Goal: Task Accomplishment & Management: Use online tool/utility

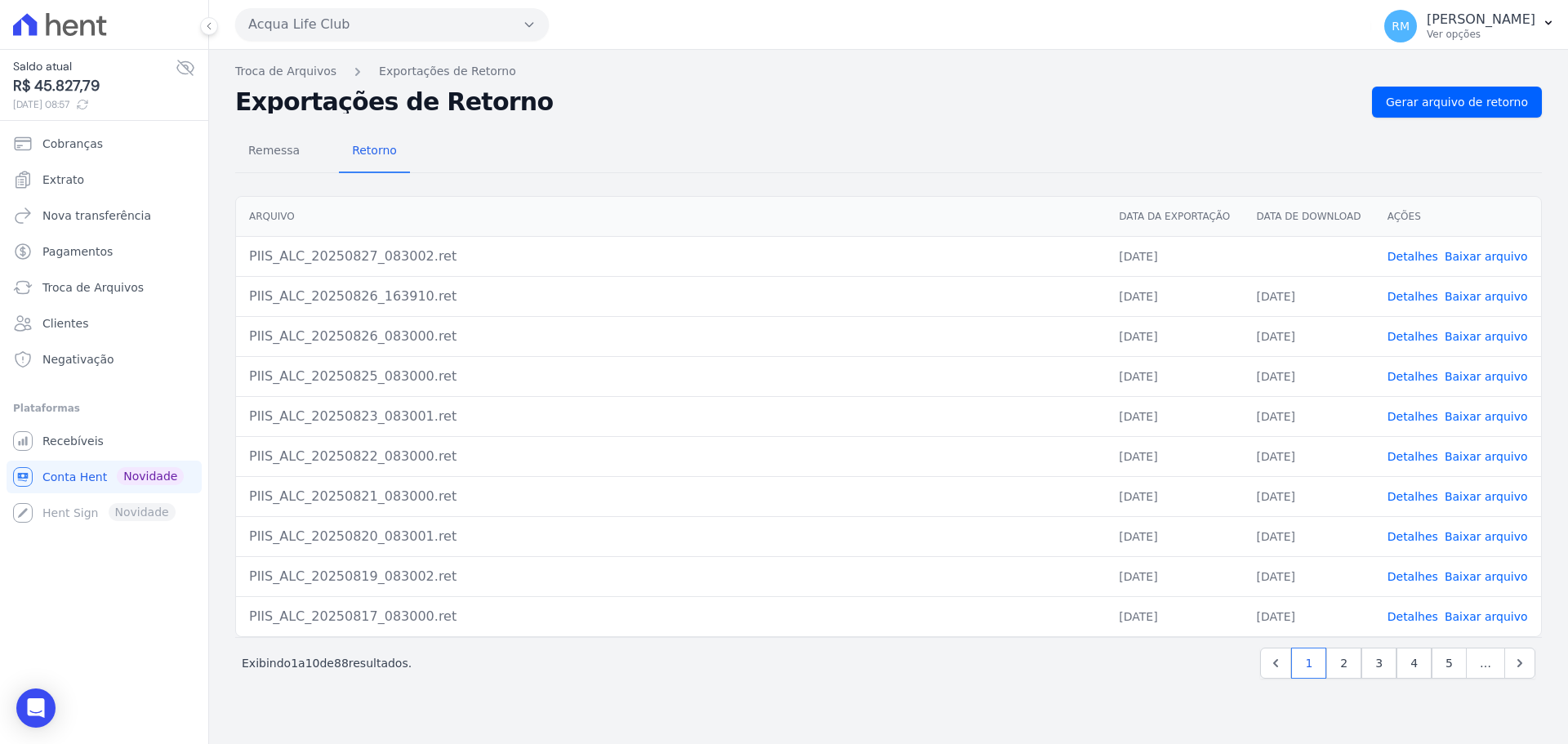
click at [323, 25] on button "Acqua Life Club" at bounding box center [392, 24] width 314 height 33
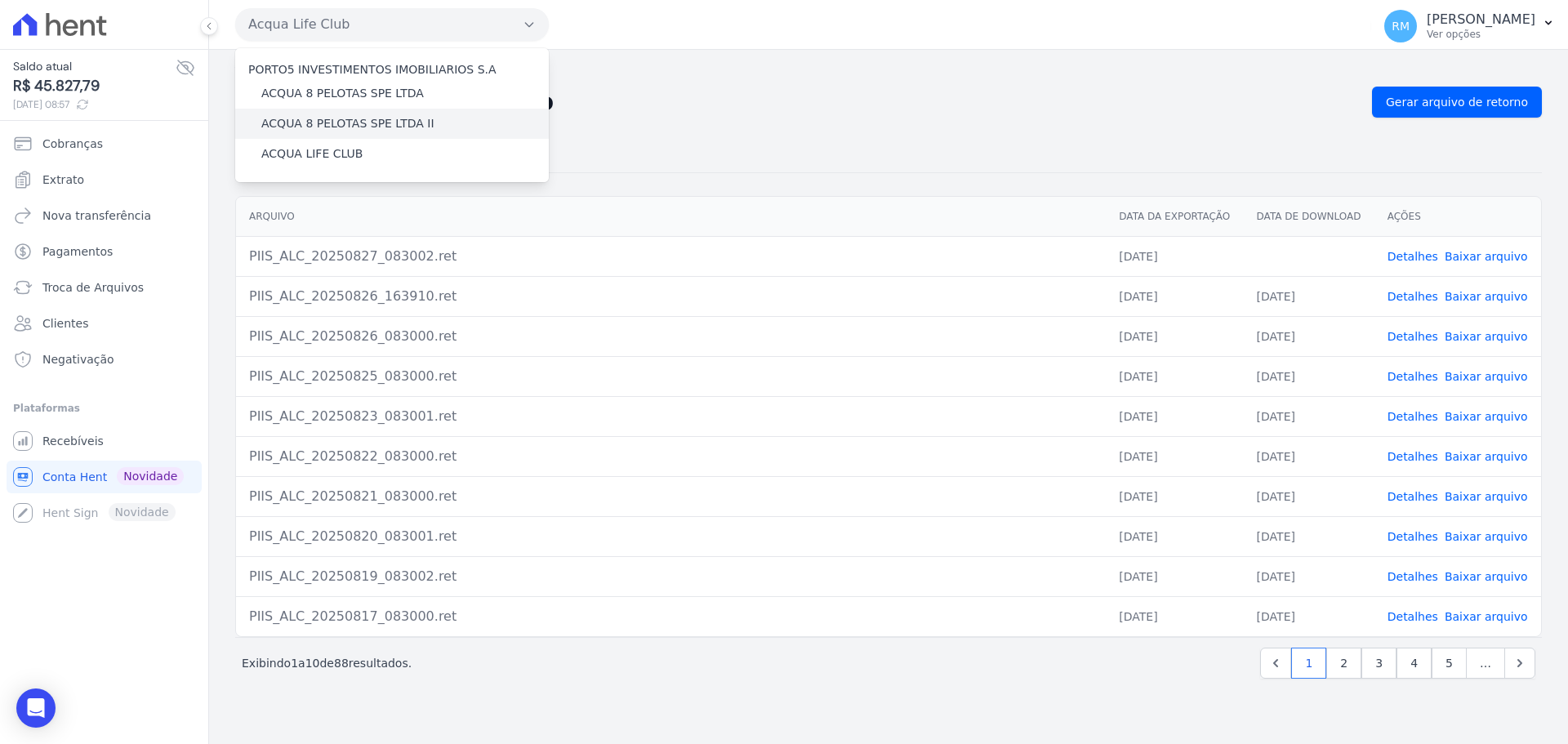
click at [399, 126] on label "ACQUA 8 PELOTAS SPE LTDA II" at bounding box center [348, 123] width 174 height 17
click at [0, 0] on input "ACQUA 8 PELOTAS SPE LTDA II" at bounding box center [0, 0] width 0 height 0
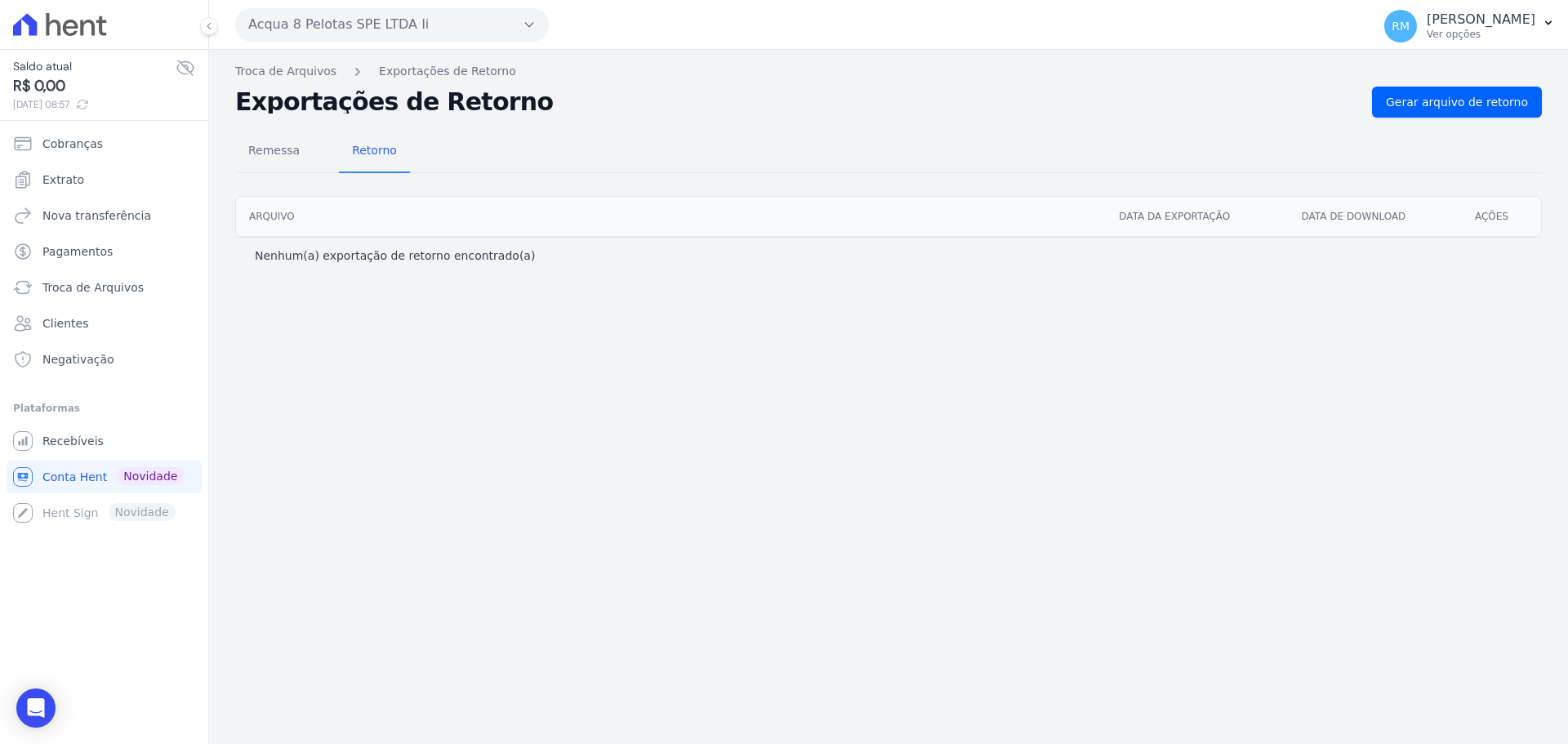
click at [317, 27] on button "Acqua 8 Pelotas SPE LTDA Ii" at bounding box center [392, 24] width 314 height 33
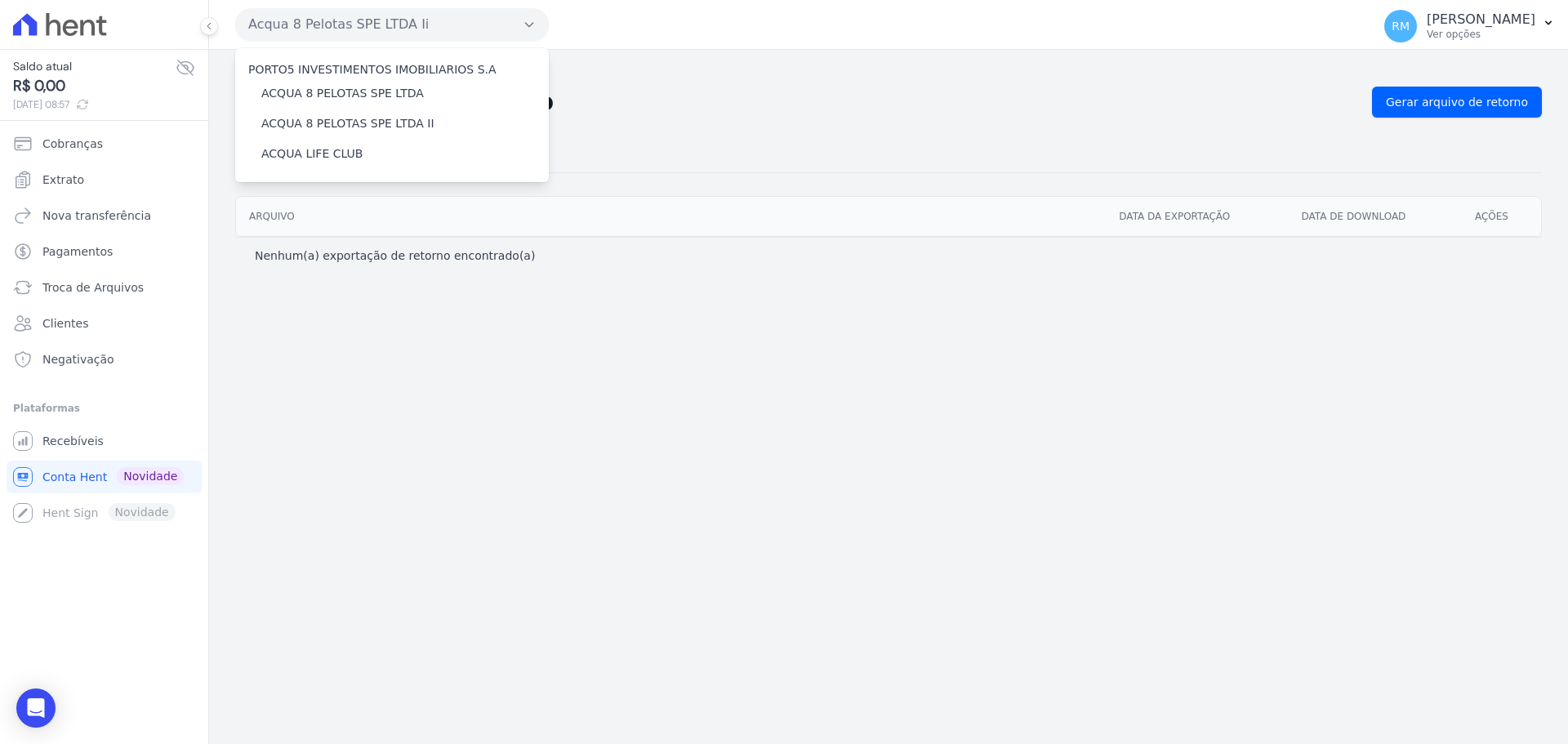
click at [319, 67] on label "PORTO5 INVESTIMENTOS IMOBILIARIOS S.A" at bounding box center [373, 69] width 249 height 13
drag, startPoint x: 304, startPoint y: 333, endPoint x: 282, endPoint y: 277, distance: 60.2
click at [303, 332] on div "Troca de Arquivos Exportações de Retorno Exportações de Retorno Gerar arquivo d…" at bounding box center [889, 398] width 1359 height 695
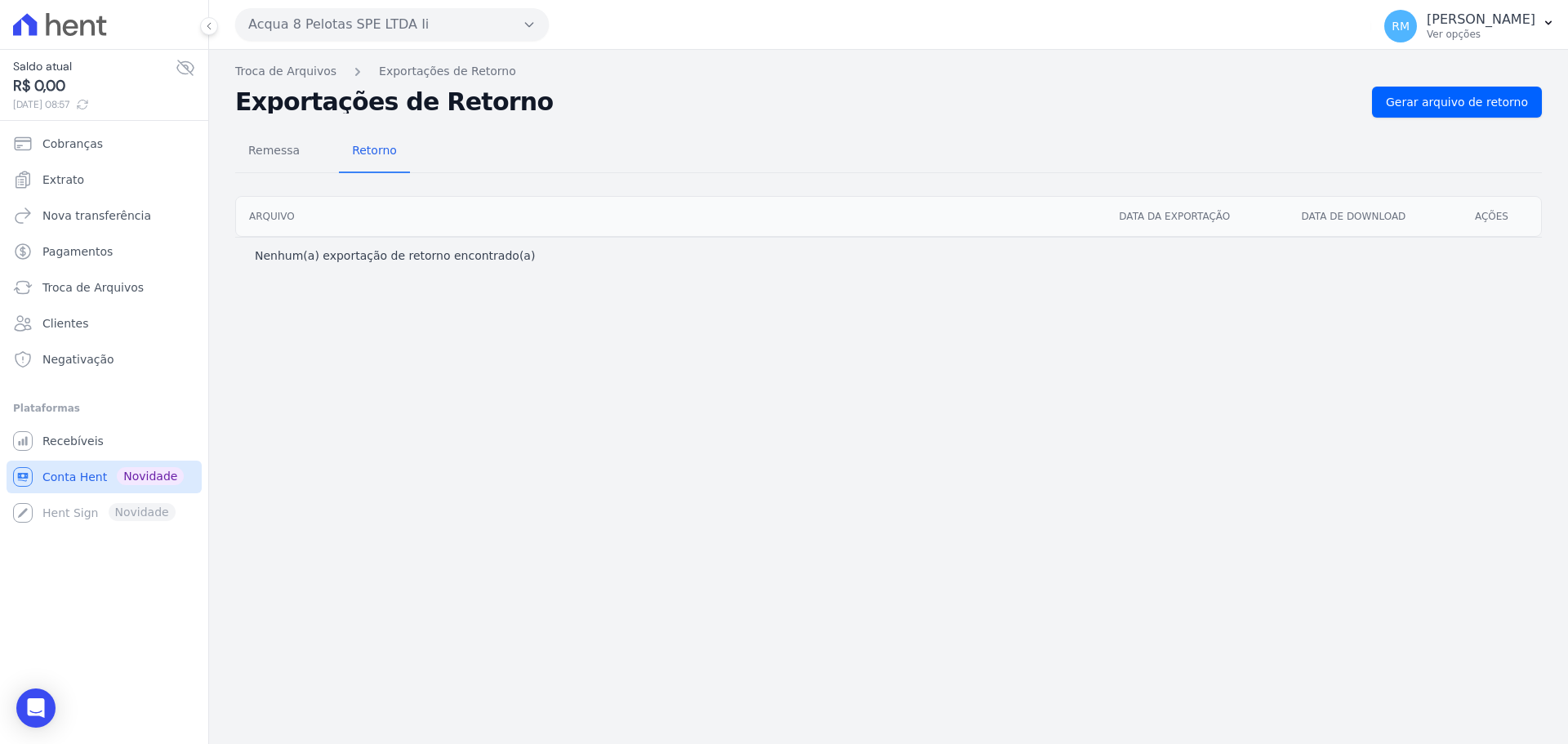
click at [98, 482] on span "Conta Hent" at bounding box center [74, 477] width 64 height 17
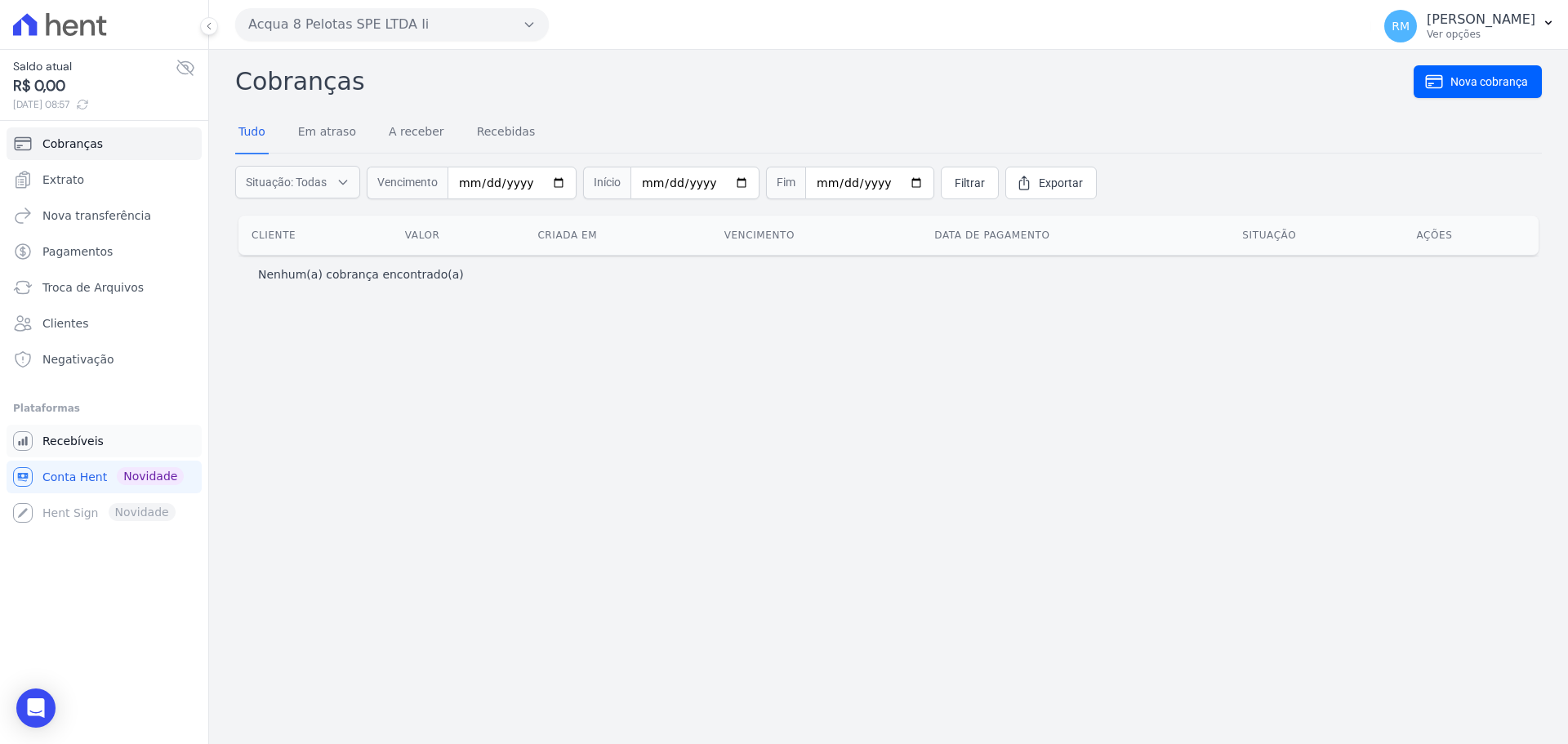
click at [69, 435] on span "Recebíveis" at bounding box center [73, 441] width 61 height 17
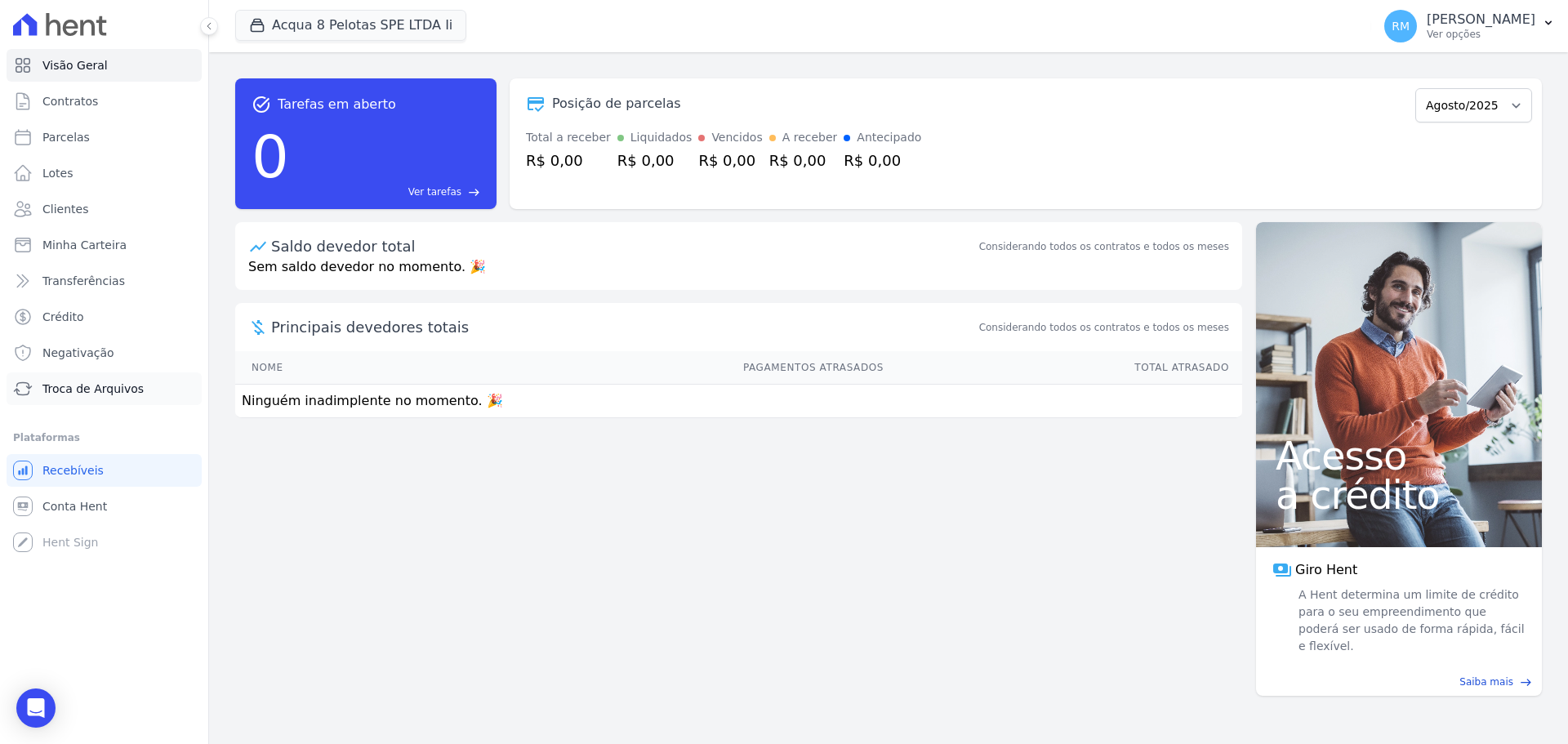
click at [107, 392] on span "Troca de Arquivos" at bounding box center [93, 389] width 102 height 17
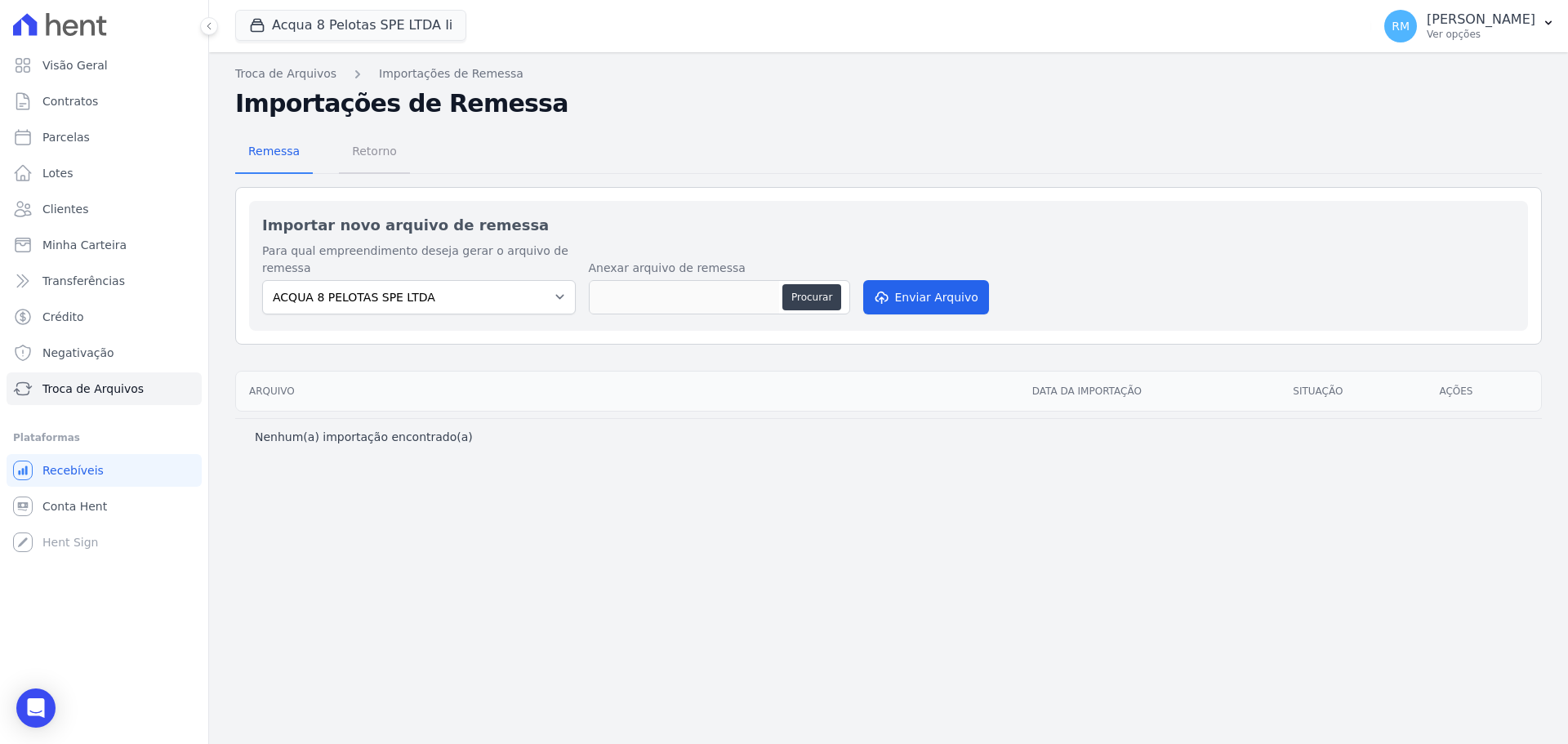
click at [362, 152] on span "Retorno" at bounding box center [374, 151] width 64 height 33
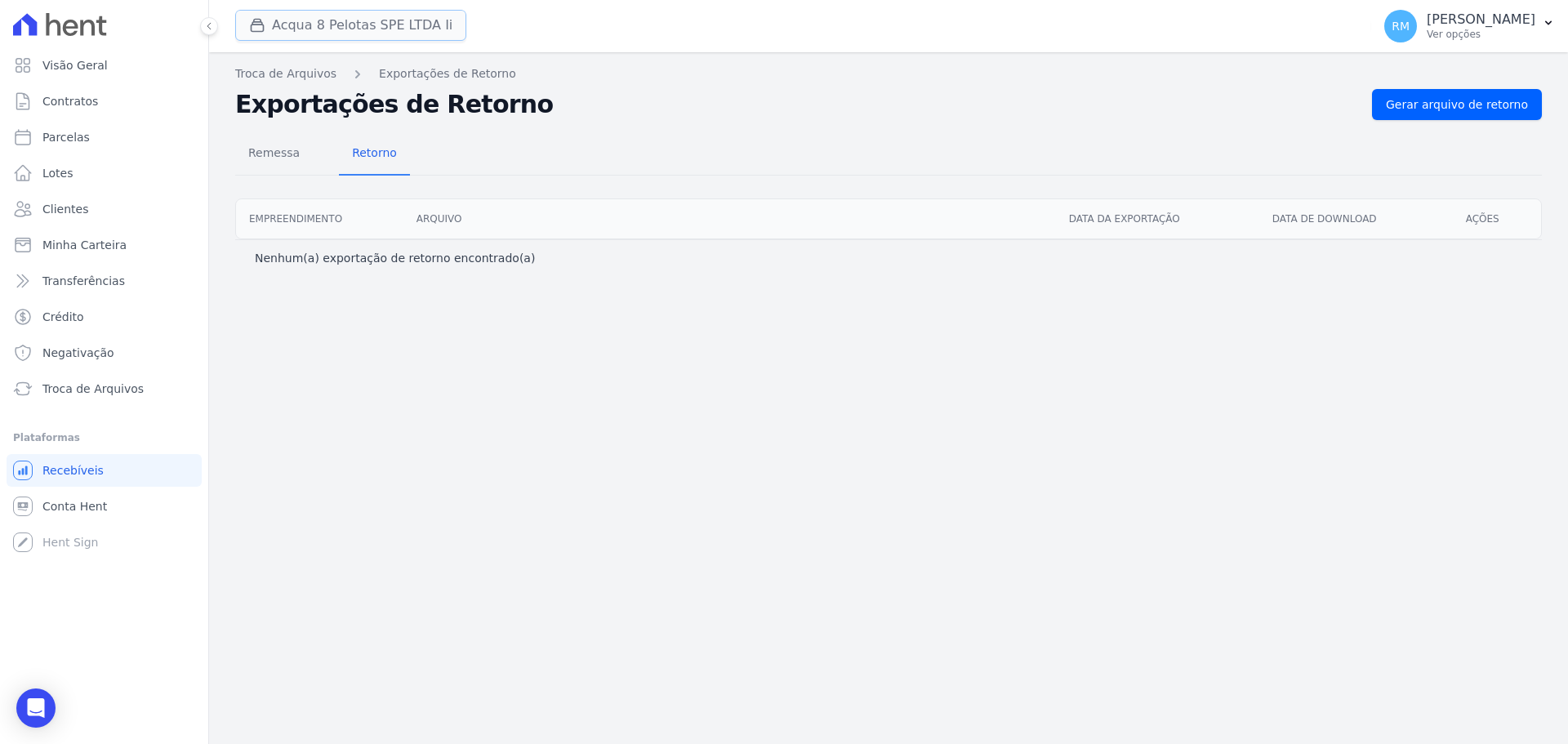
click at [403, 27] on button "Acqua 8 Pelotas SPE LTDA Ii" at bounding box center [350, 25] width 231 height 31
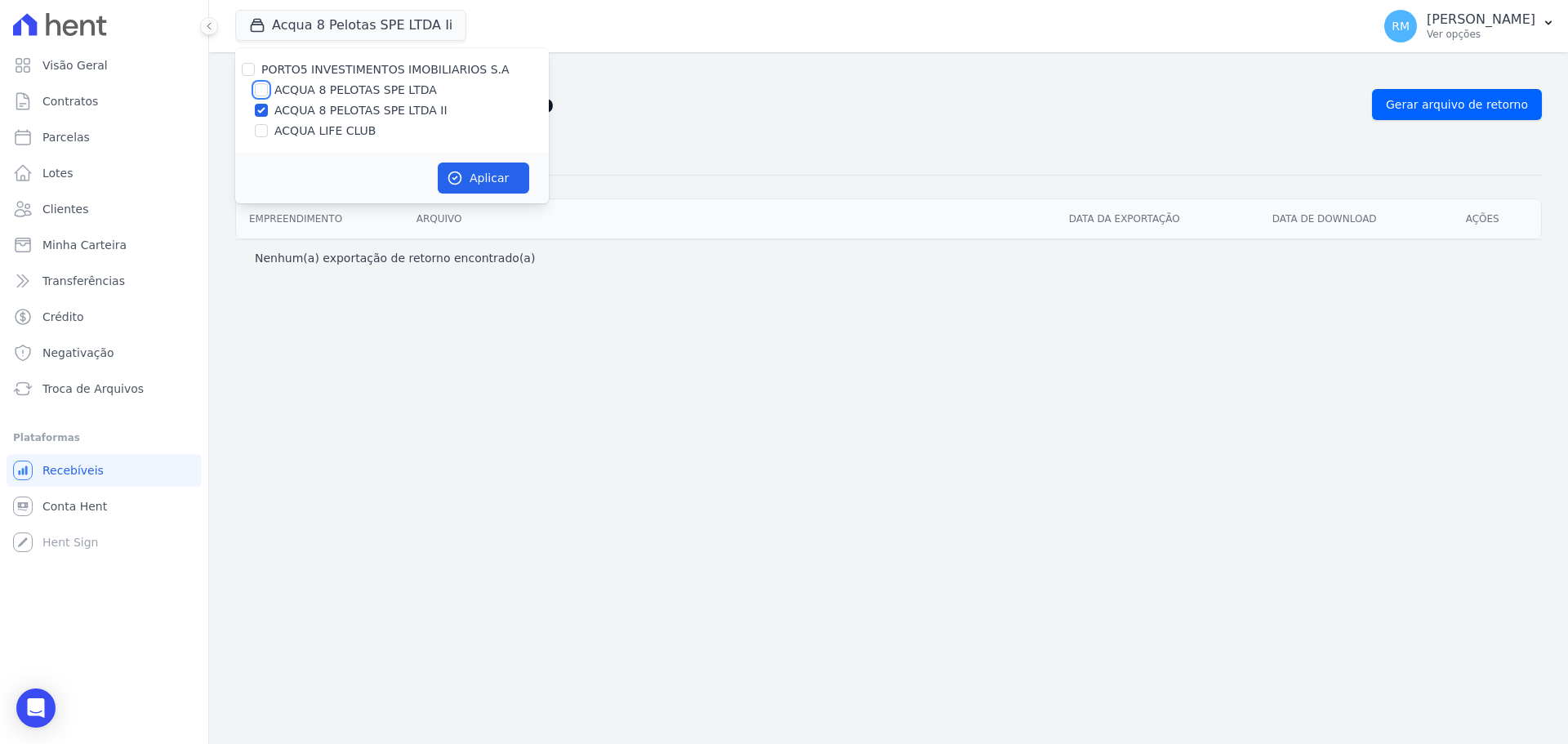
click at [266, 90] on input "ACQUA 8 PELOTAS SPE LTDA" at bounding box center [260, 89] width 13 height 13
checkbox input "true"
drag, startPoint x: 260, startPoint y: 139, endPoint x: 295, endPoint y: 155, distance: 38.5
click at [260, 140] on div "PORTO5 INVESTIMENTOS IMOBILIARIOS S.A ACQUA 8 PELOTAS SPE LTDA ACQUA 8 PELOTAS …" at bounding box center [392, 101] width 314 height 105
click at [263, 132] on input "ACQUA LIFE CLUB" at bounding box center [260, 130] width 13 height 13
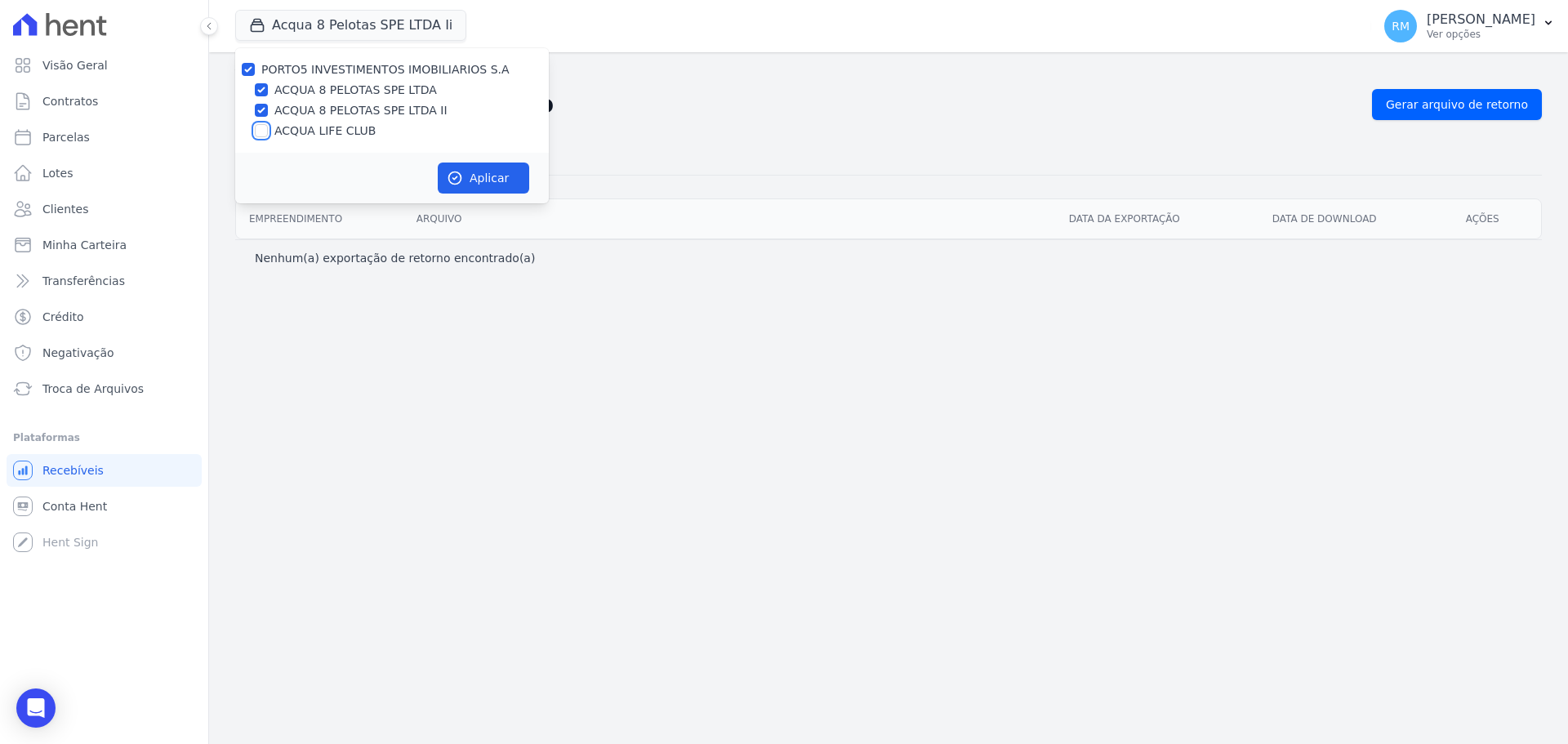
checkbox input "true"
click at [497, 160] on div "Aplicar" at bounding box center [392, 178] width 314 height 50
click at [497, 175] on button "Aplicar" at bounding box center [483, 178] width 92 height 31
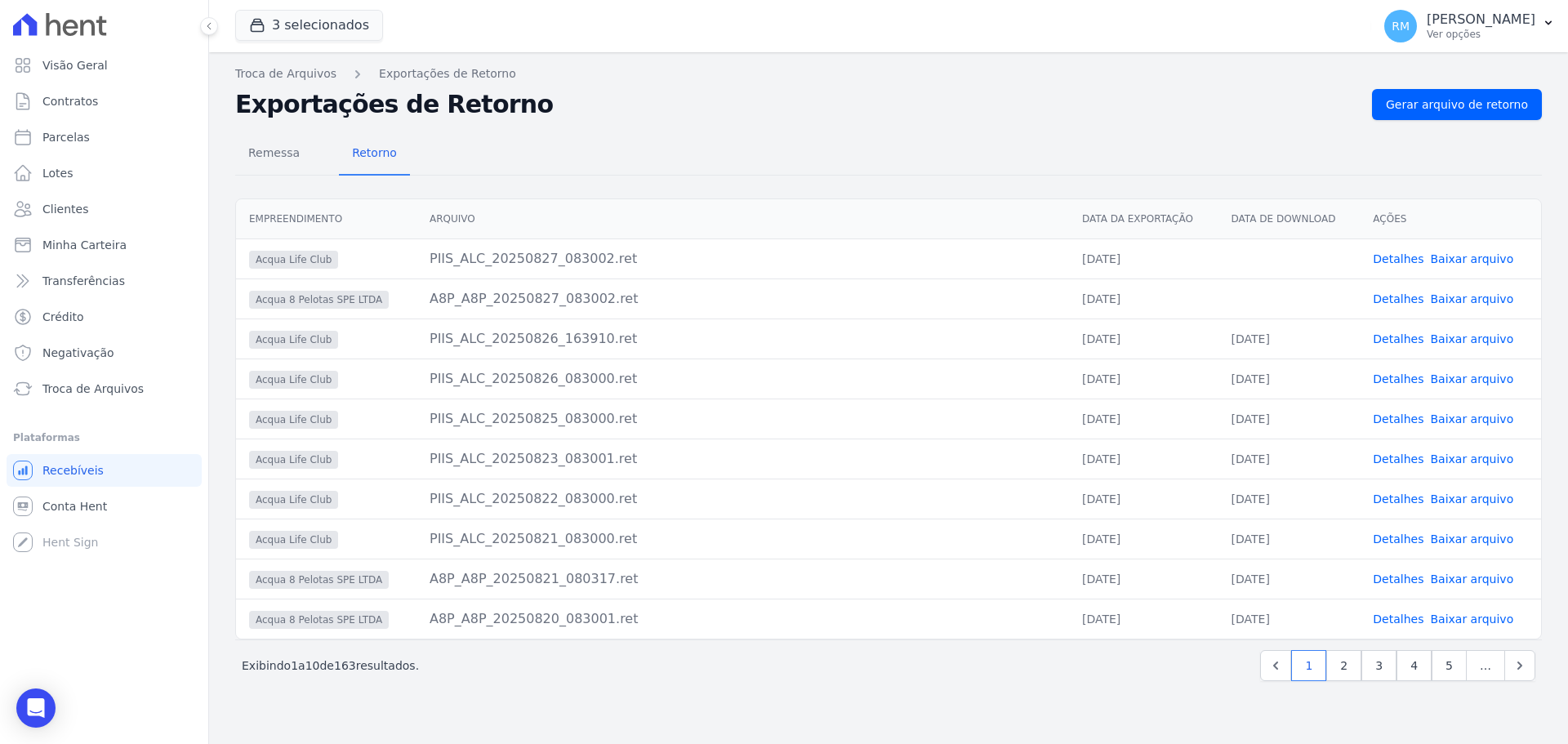
click at [1483, 259] on link "Baixar arquivo" at bounding box center [1471, 259] width 83 height 13
click at [1460, 299] on link "Baixar arquivo" at bounding box center [1471, 298] width 83 height 13
click at [274, 164] on span "Remessa" at bounding box center [274, 152] width 71 height 33
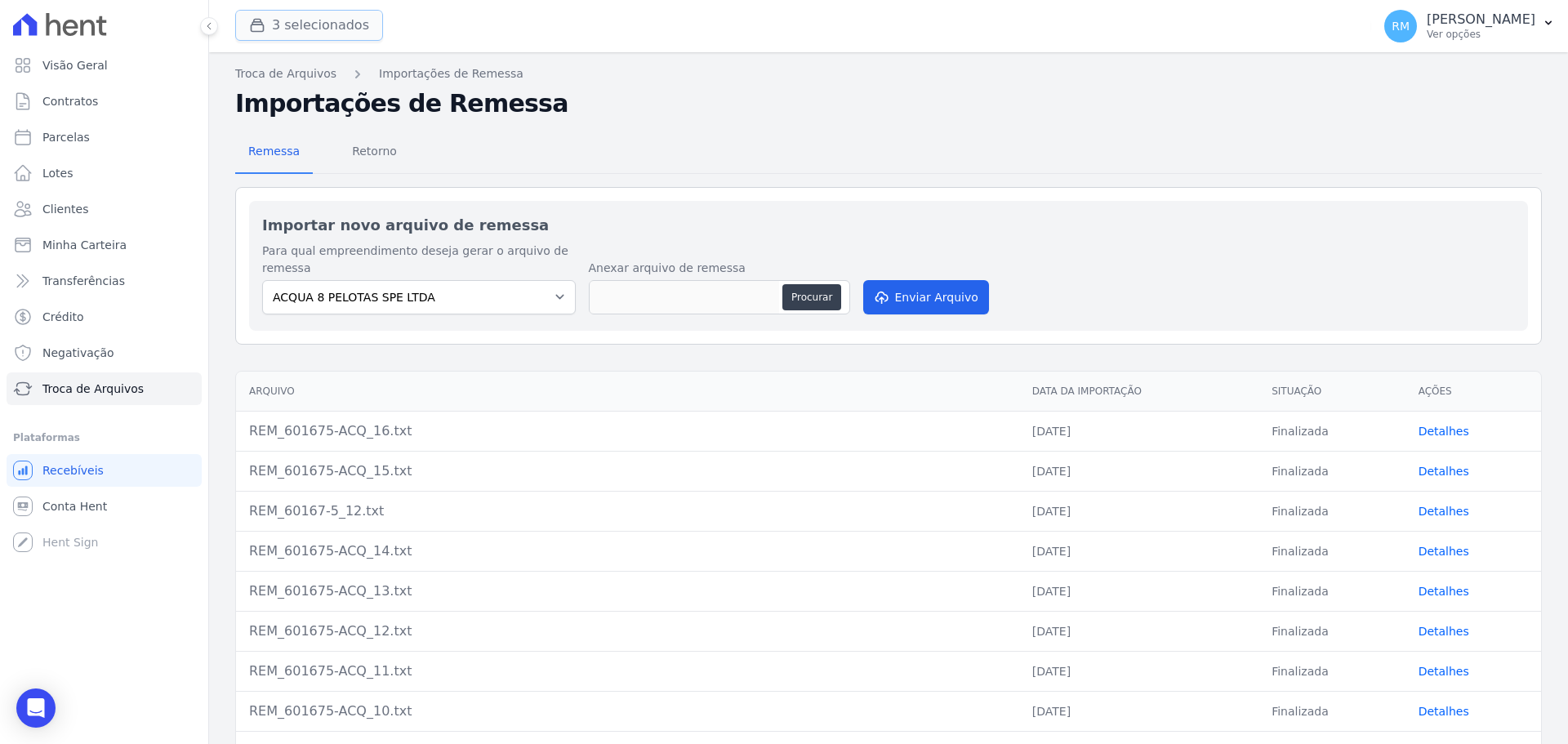
click at [342, 34] on button "3 selecionados" at bounding box center [309, 25] width 148 height 31
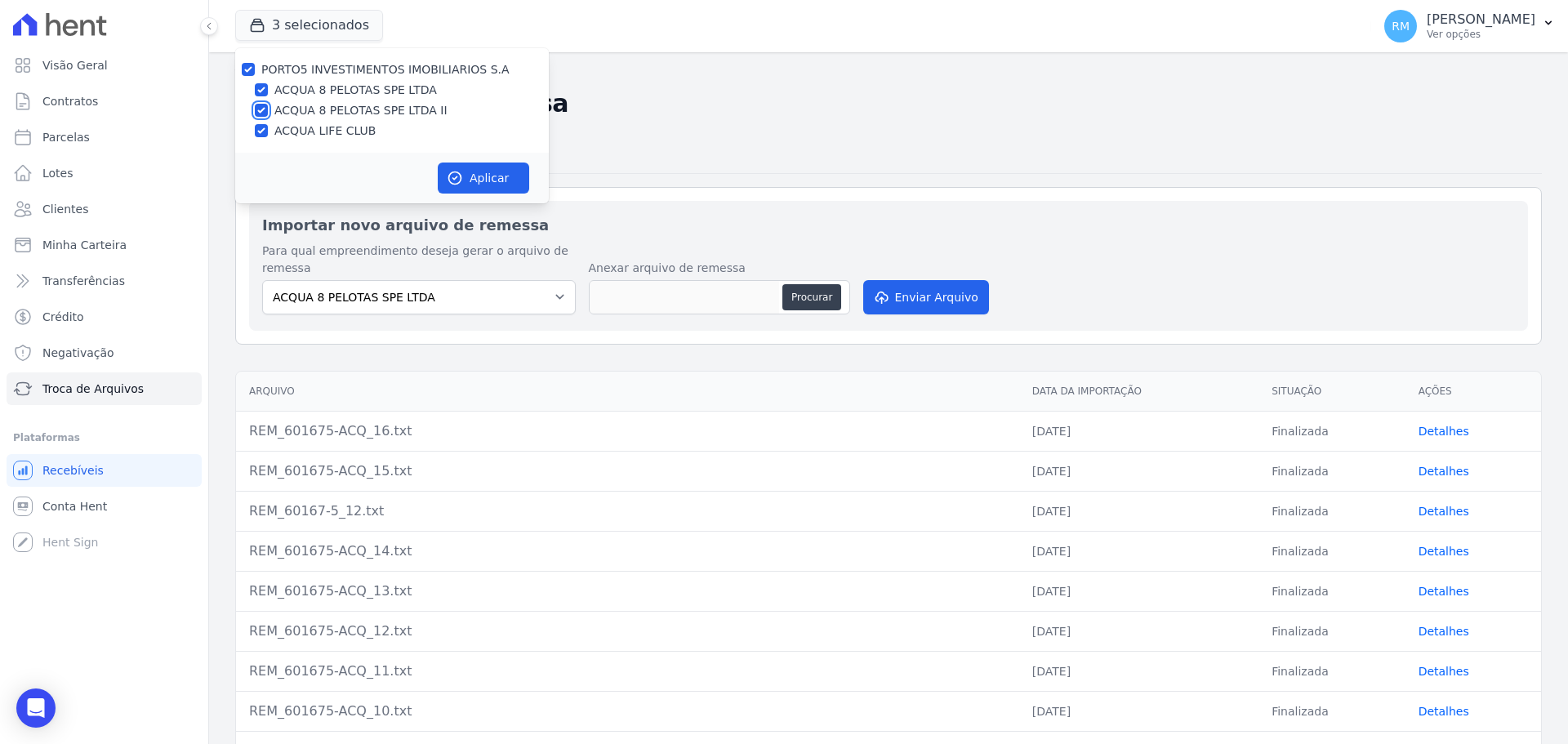
click at [263, 108] on input "ACQUA 8 PELOTAS SPE LTDA II" at bounding box center [260, 110] width 13 height 13
checkbox input "false"
click at [259, 135] on input "ACQUA LIFE CLUB" at bounding box center [260, 130] width 13 height 13
checkbox input "false"
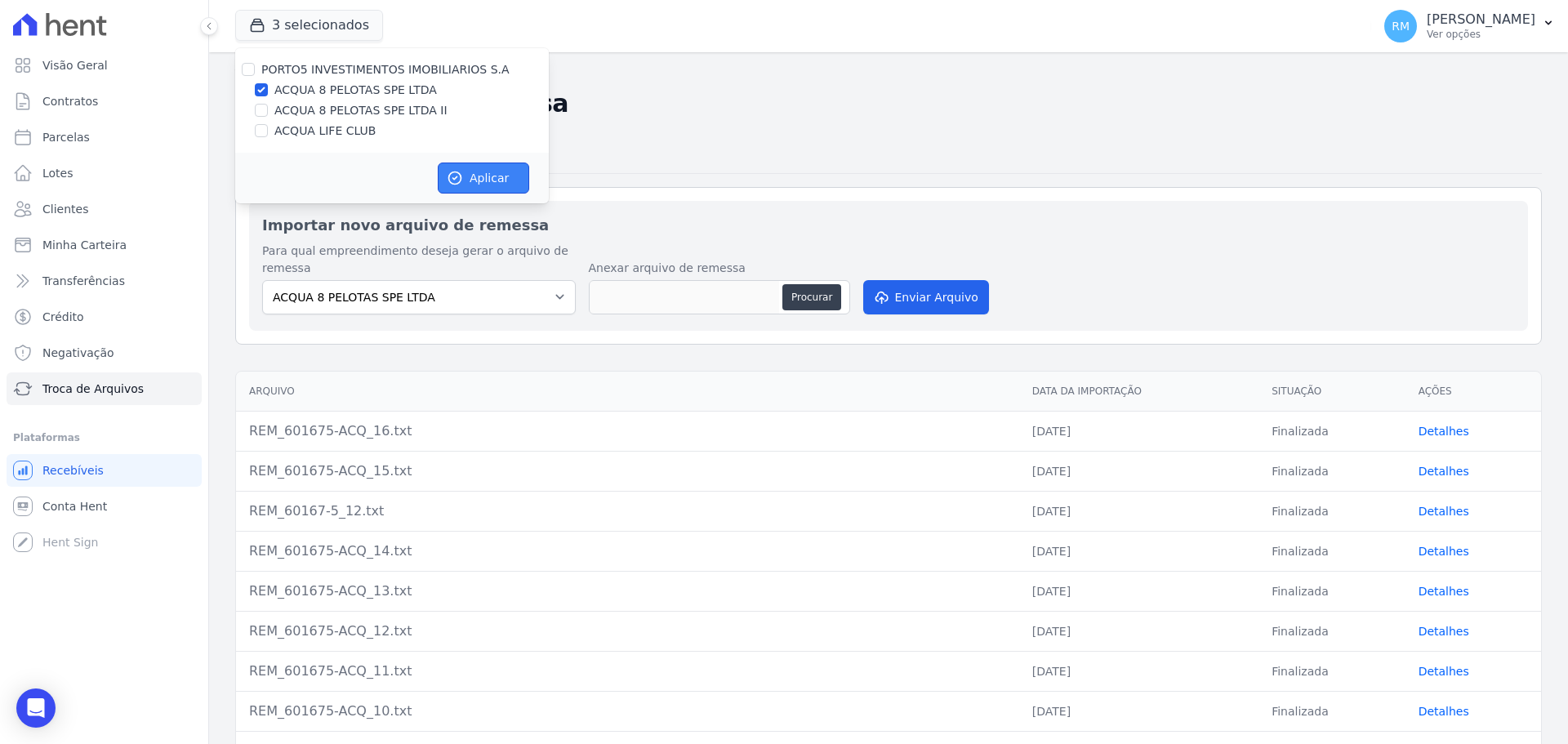
click at [476, 172] on button "Aplicar" at bounding box center [483, 178] width 92 height 31
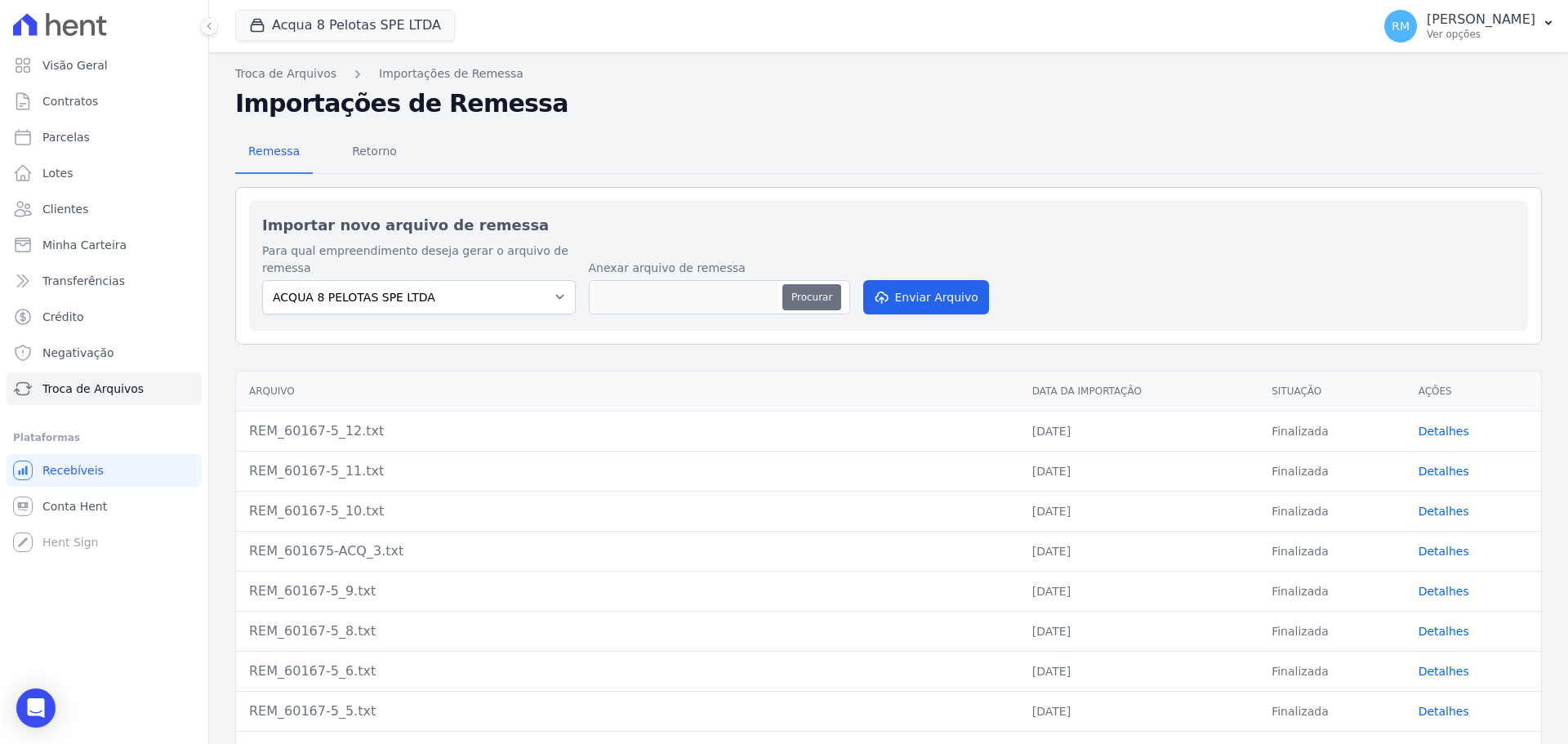
click at [801, 297] on button "Procurar" at bounding box center [812, 297] width 59 height 26
click at [818, 300] on button "Procurar" at bounding box center [812, 297] width 59 height 26
click at [808, 296] on button "Procurar" at bounding box center [812, 297] width 59 height 26
type input "REM_601675-ACQ_17.txt"
drag, startPoint x: 949, startPoint y: 295, endPoint x: 984, endPoint y: 272, distance: 41.9
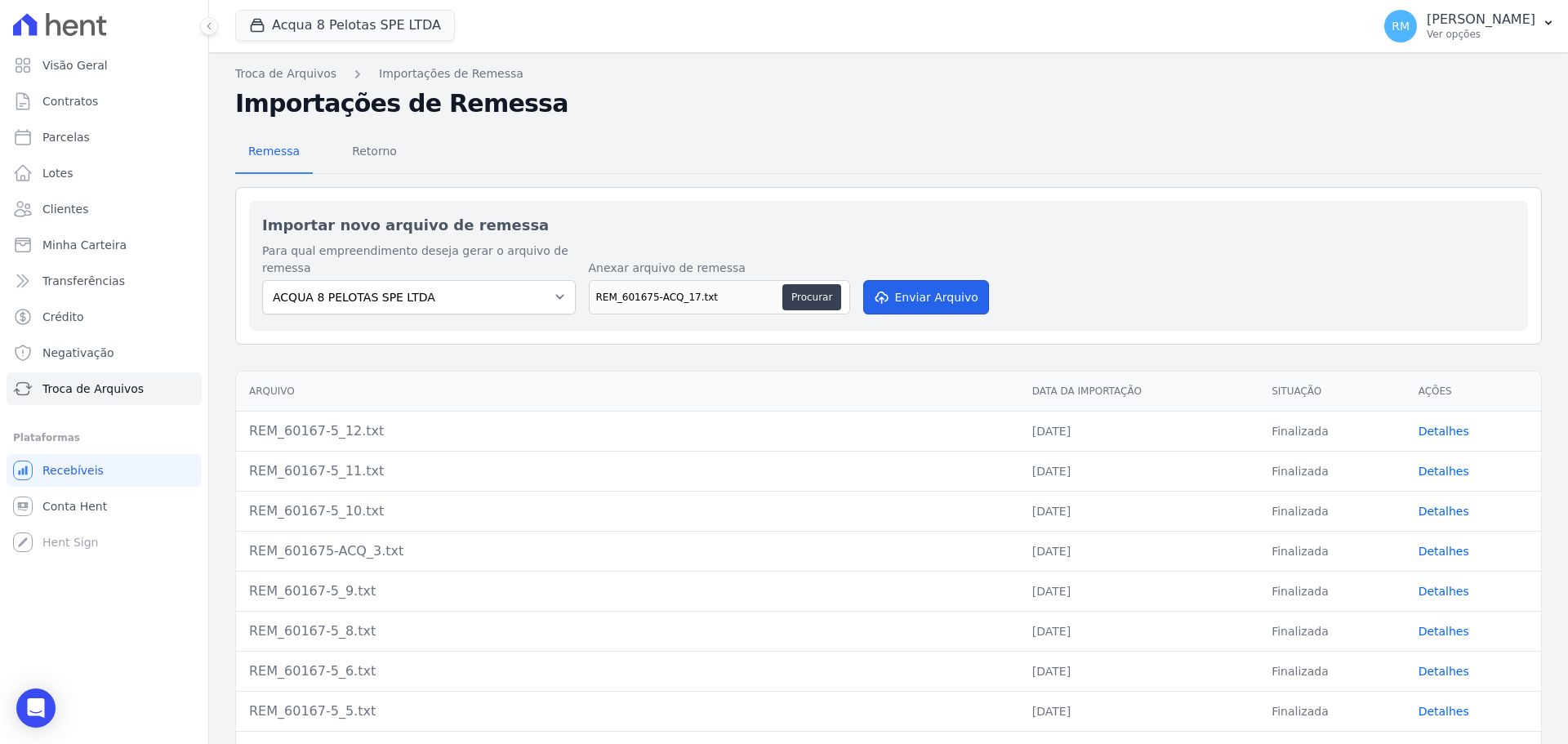
click at [952, 290] on button "Enviar Arquivo" at bounding box center [926, 297] width 126 height 35
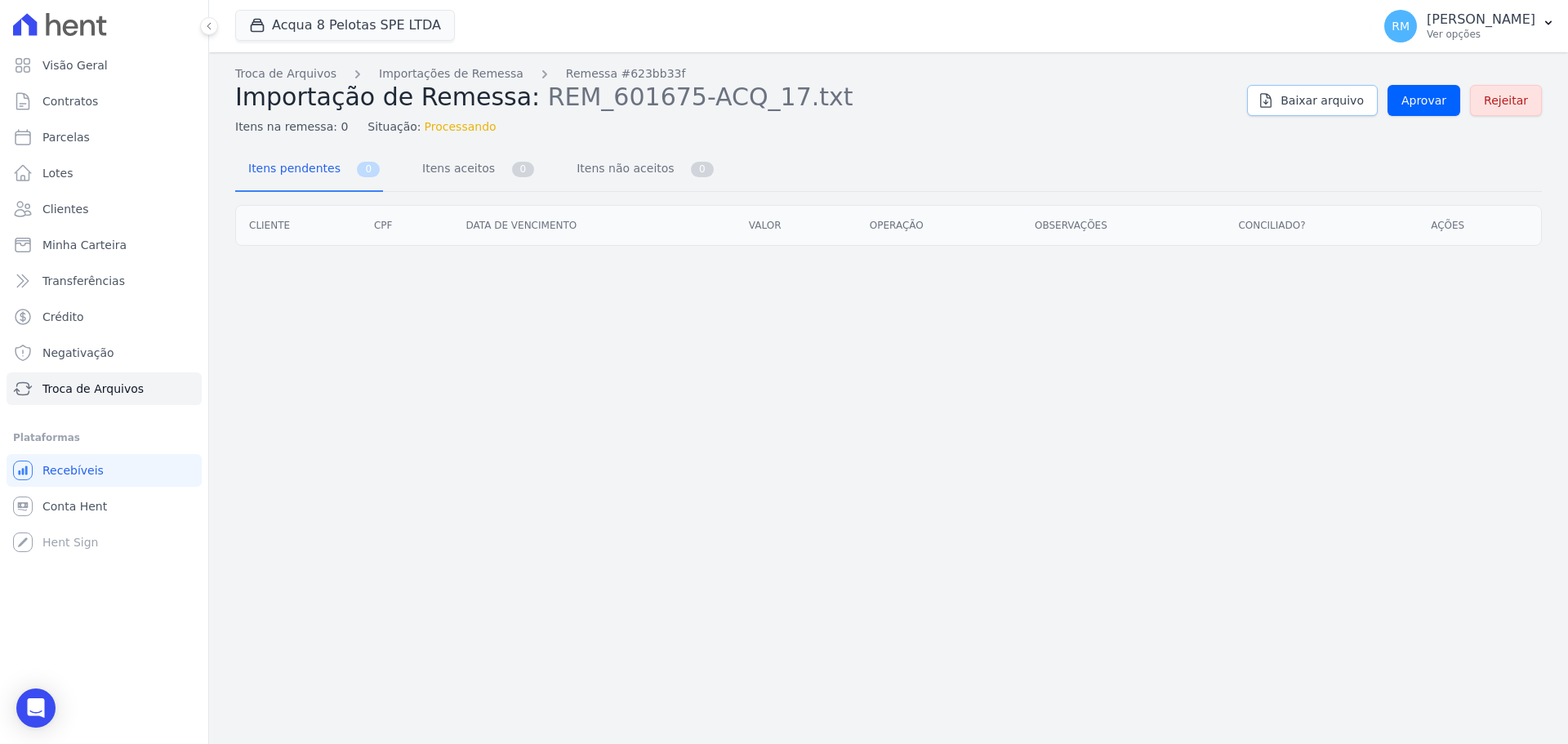
click at [1337, 106] on span "Baixar arquivo" at bounding box center [1321, 101] width 83 height 17
click at [1427, 103] on span "Aprovar" at bounding box center [1424, 101] width 45 height 17
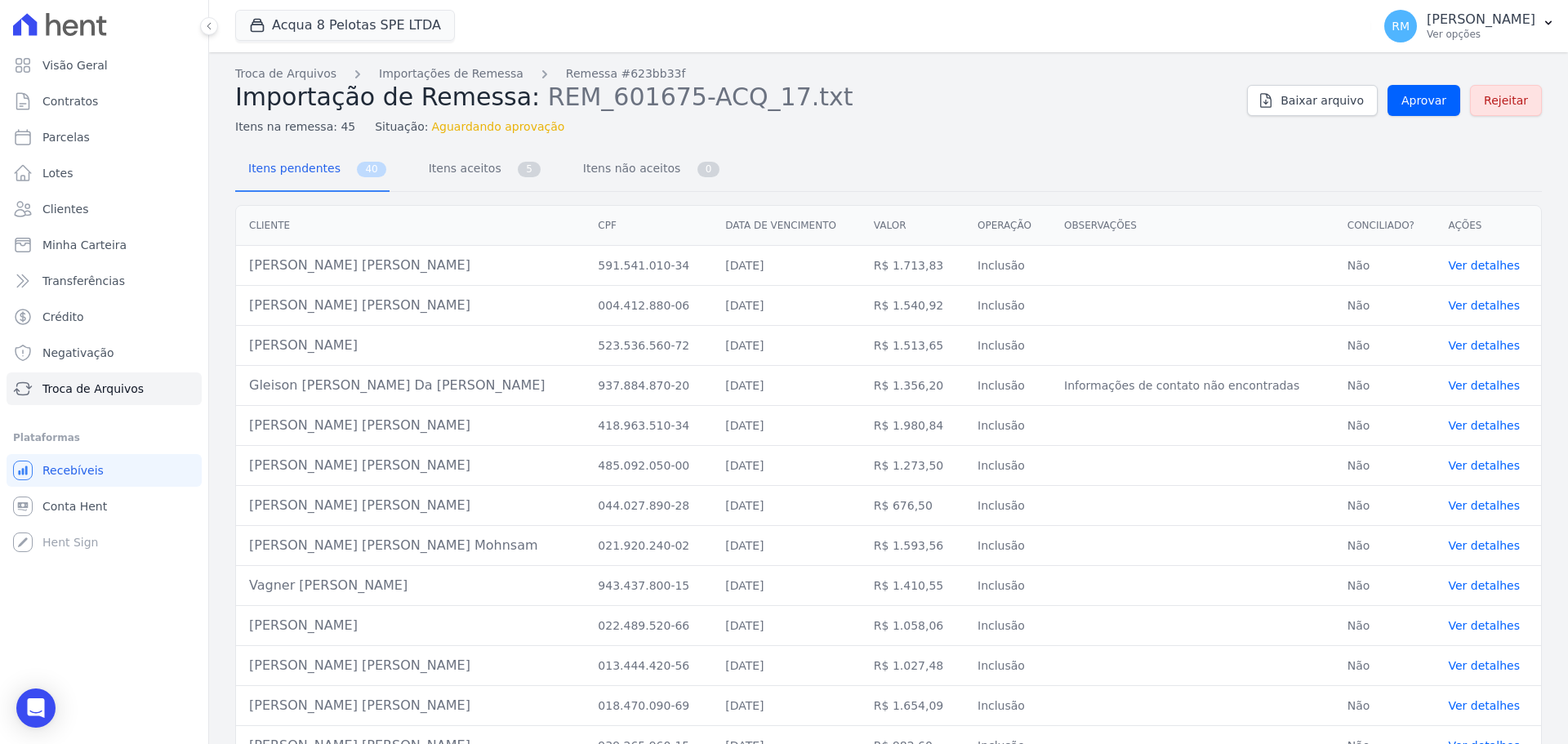
click at [1482, 387] on link "Ver detalhes" at bounding box center [1483, 385] width 72 height 13
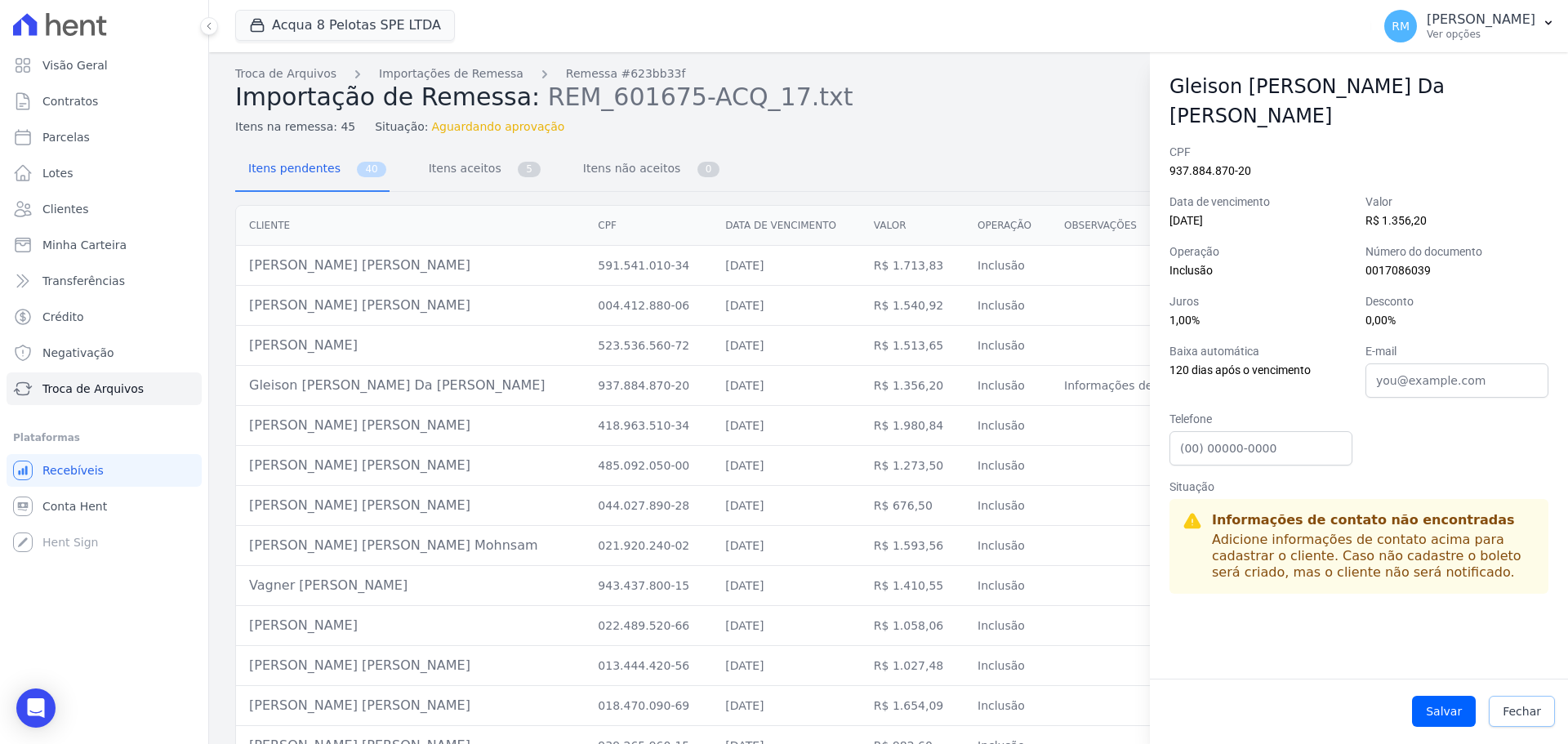
click at [1510, 710] on span "Fechar" at bounding box center [1521, 711] width 38 height 17
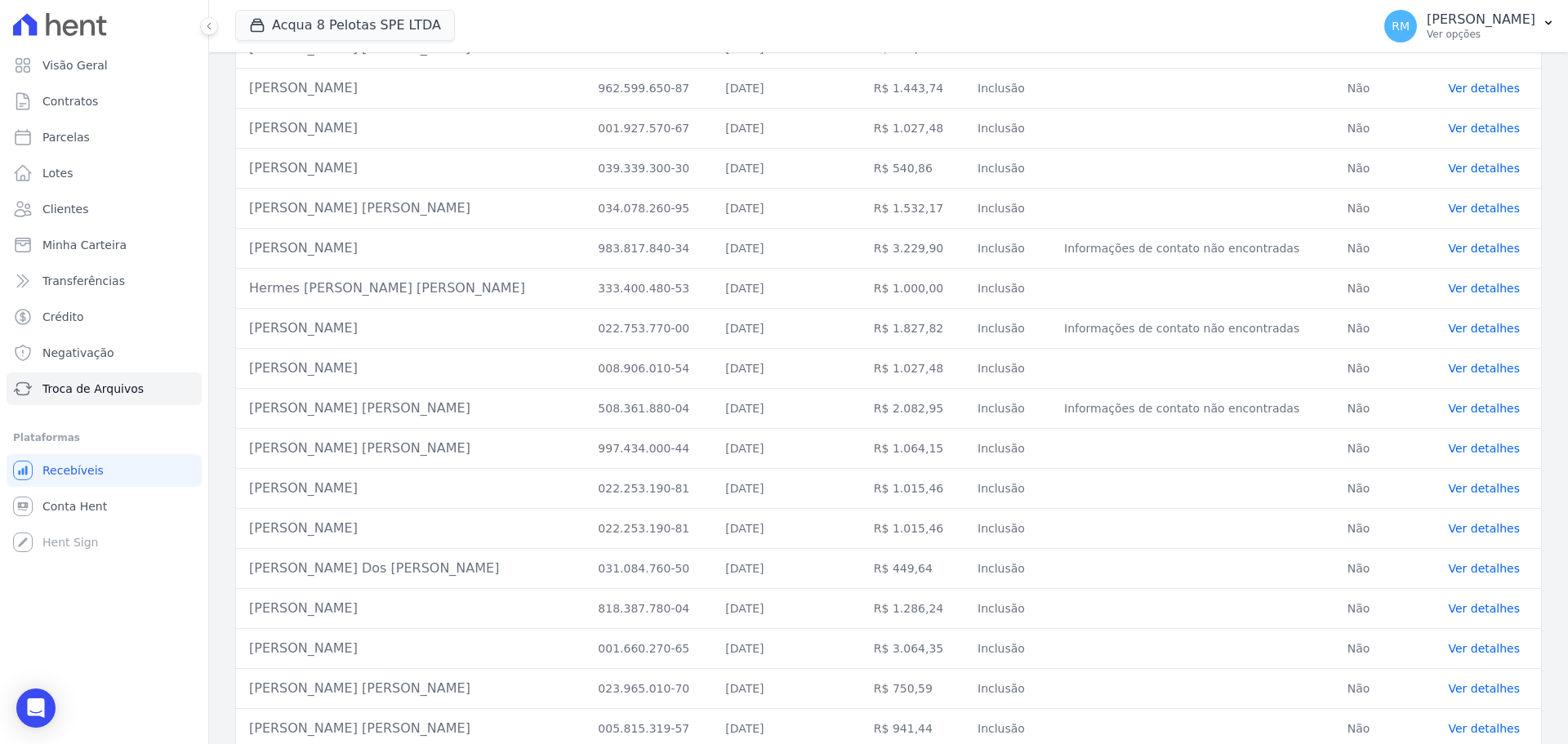
scroll to position [1116, 0]
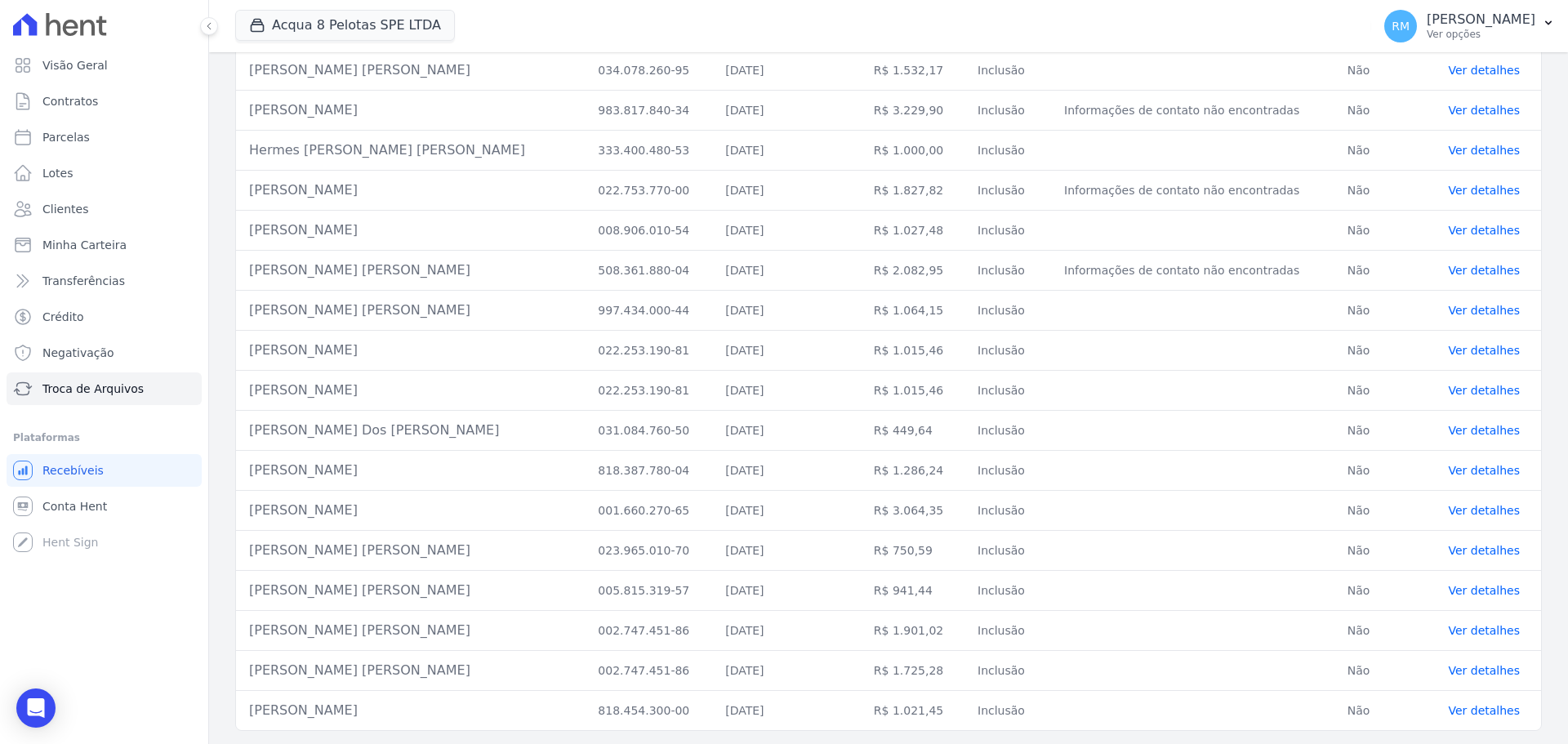
drag, startPoint x: 243, startPoint y: 219, endPoint x: 800, endPoint y: 782, distance: 792.0
click at [800, 743] on html "Visão Geral Contratos [GEOGRAPHIC_DATA] Lotes Clientes Minha Carteira Transferê…" at bounding box center [784, 372] width 1568 height 744
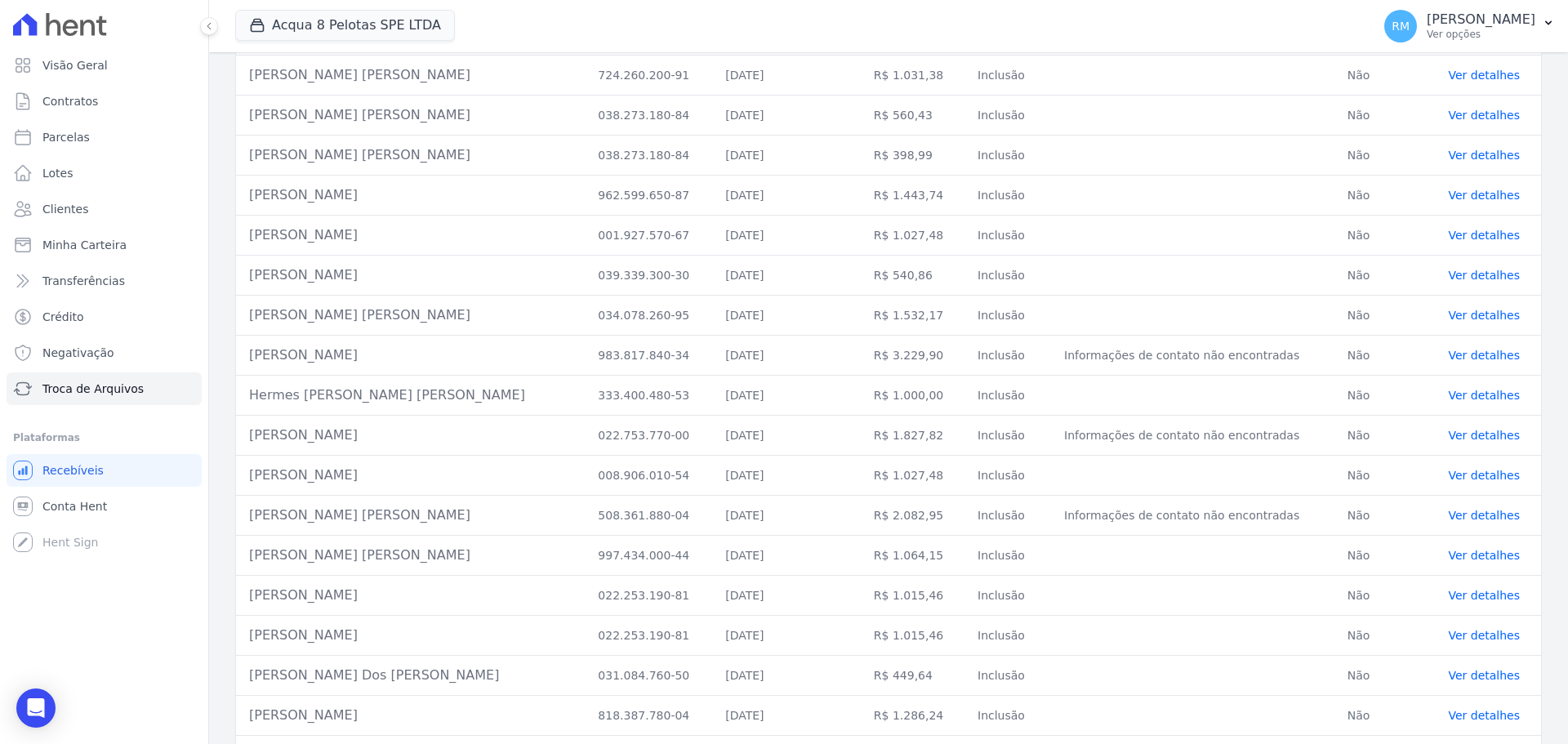
click at [1126, 584] on td at bounding box center [1192, 596] width 283 height 40
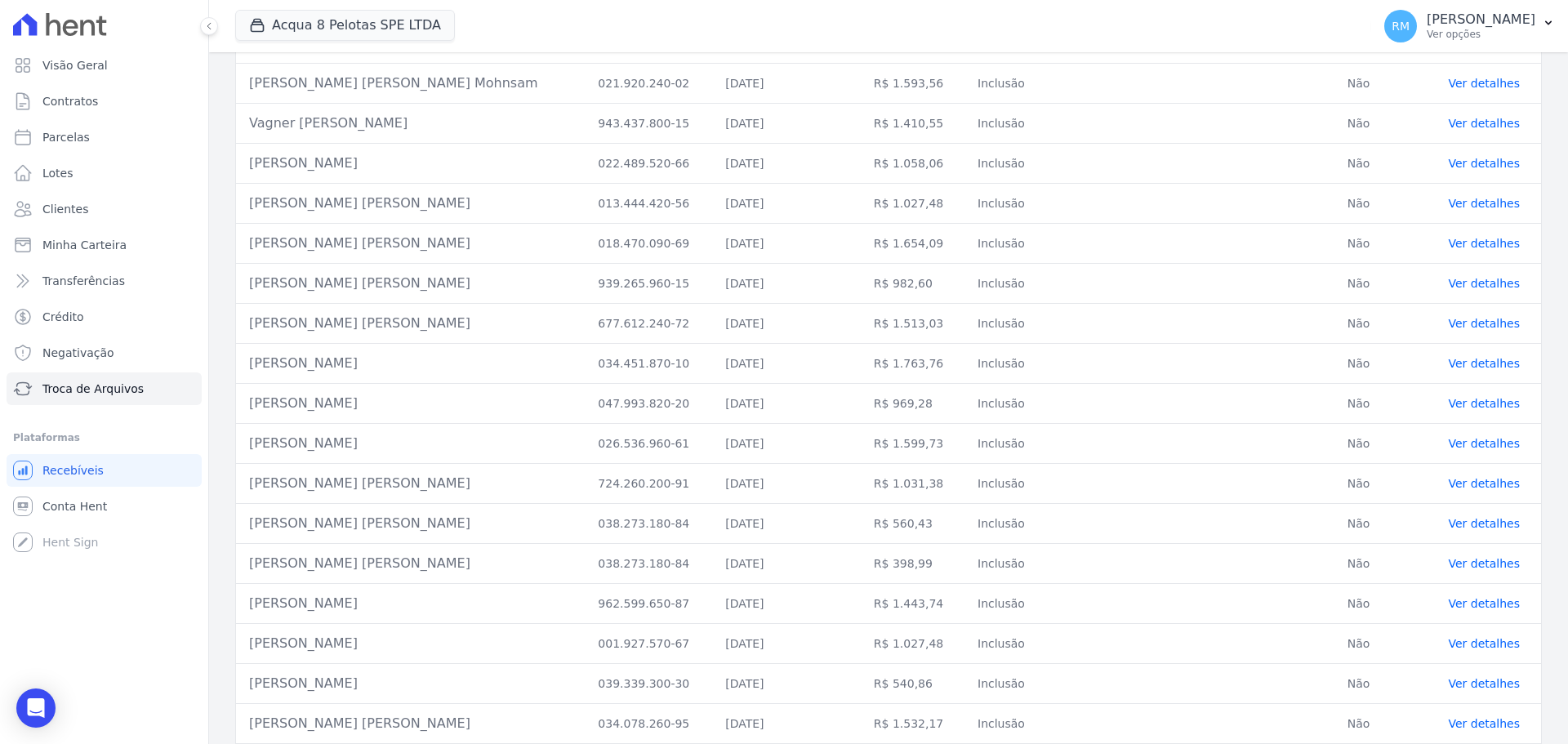
scroll to position [0, 0]
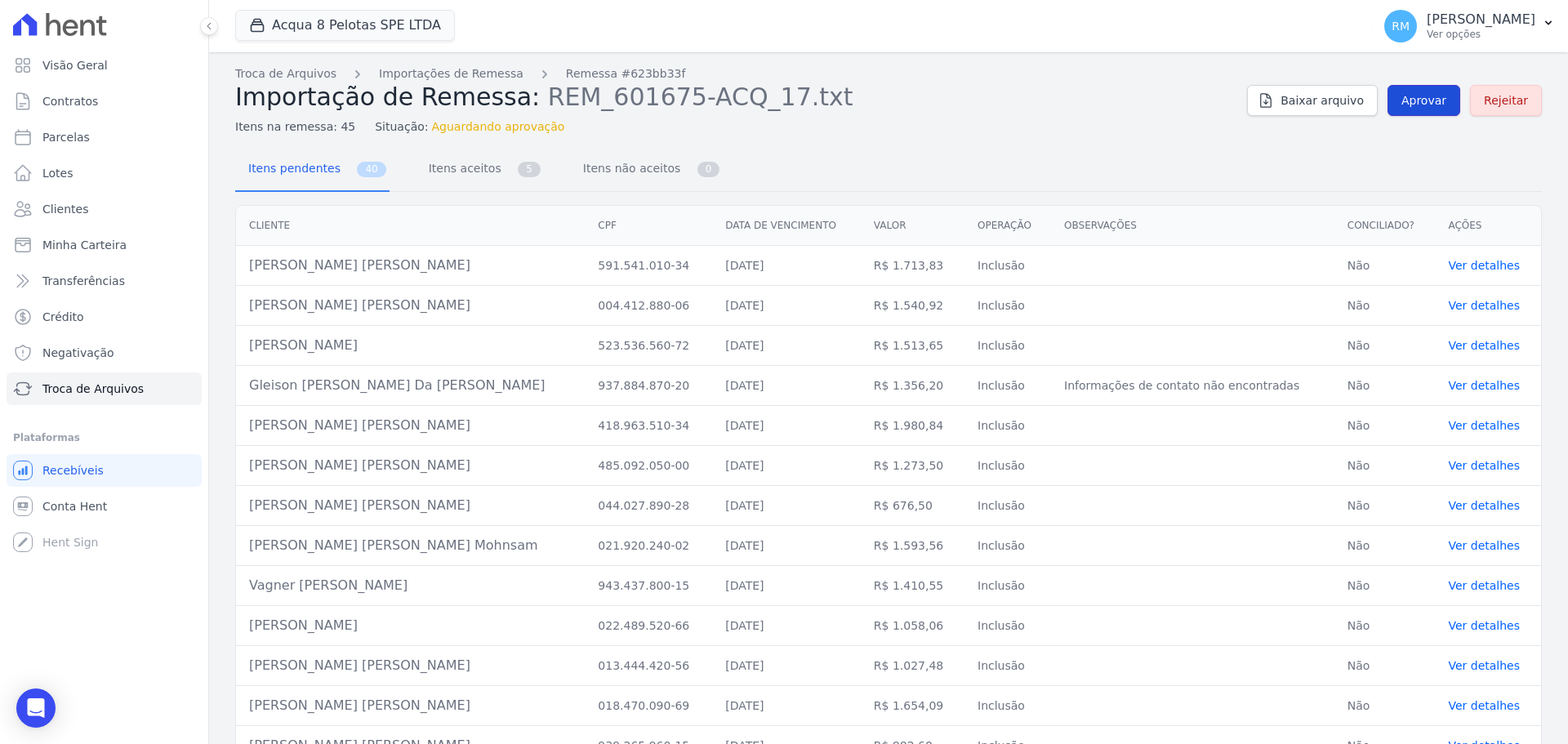
click at [1421, 108] on span "Aprovar" at bounding box center [1424, 101] width 45 height 17
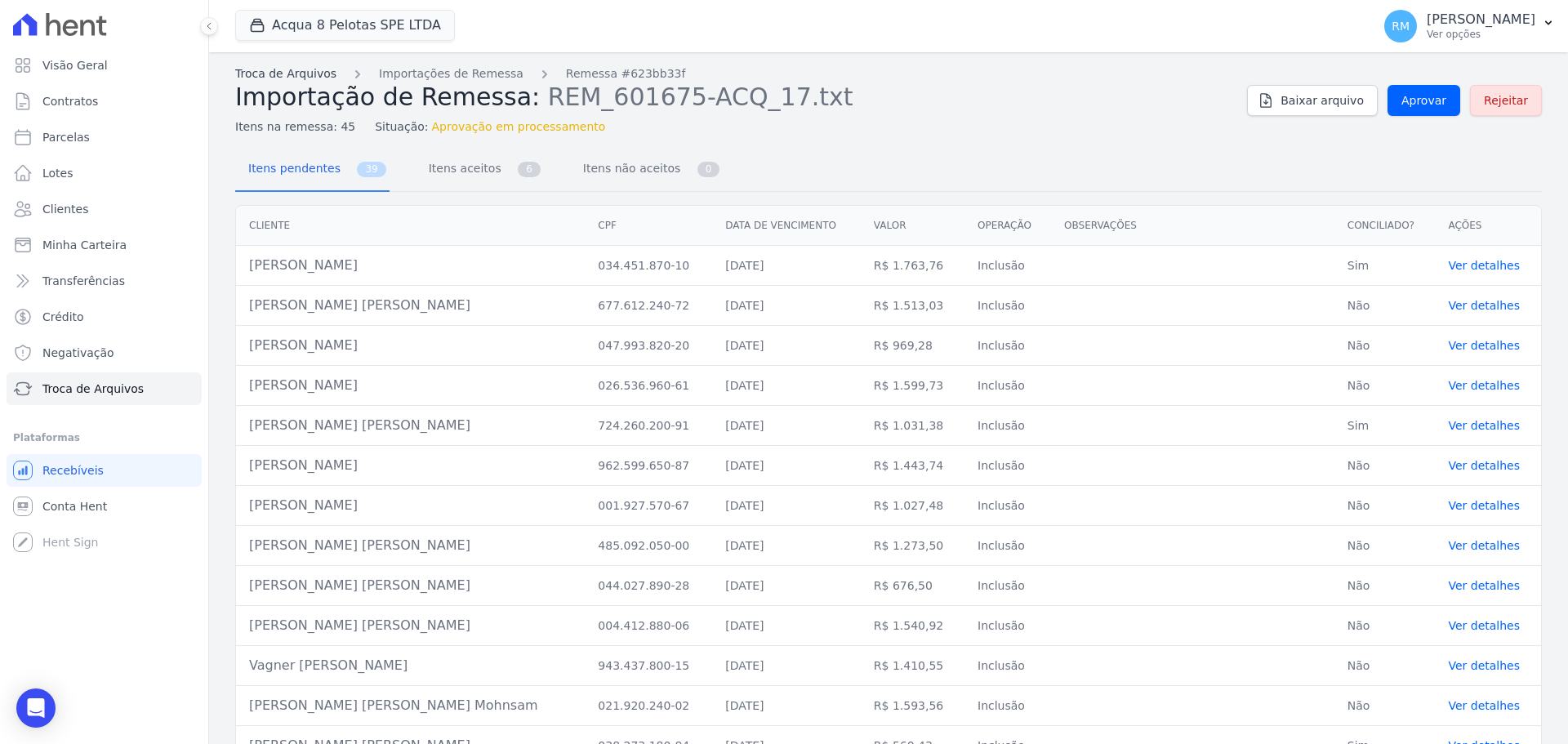
click at [266, 82] on link "Troca de Arquivos" at bounding box center [285, 73] width 102 height 17
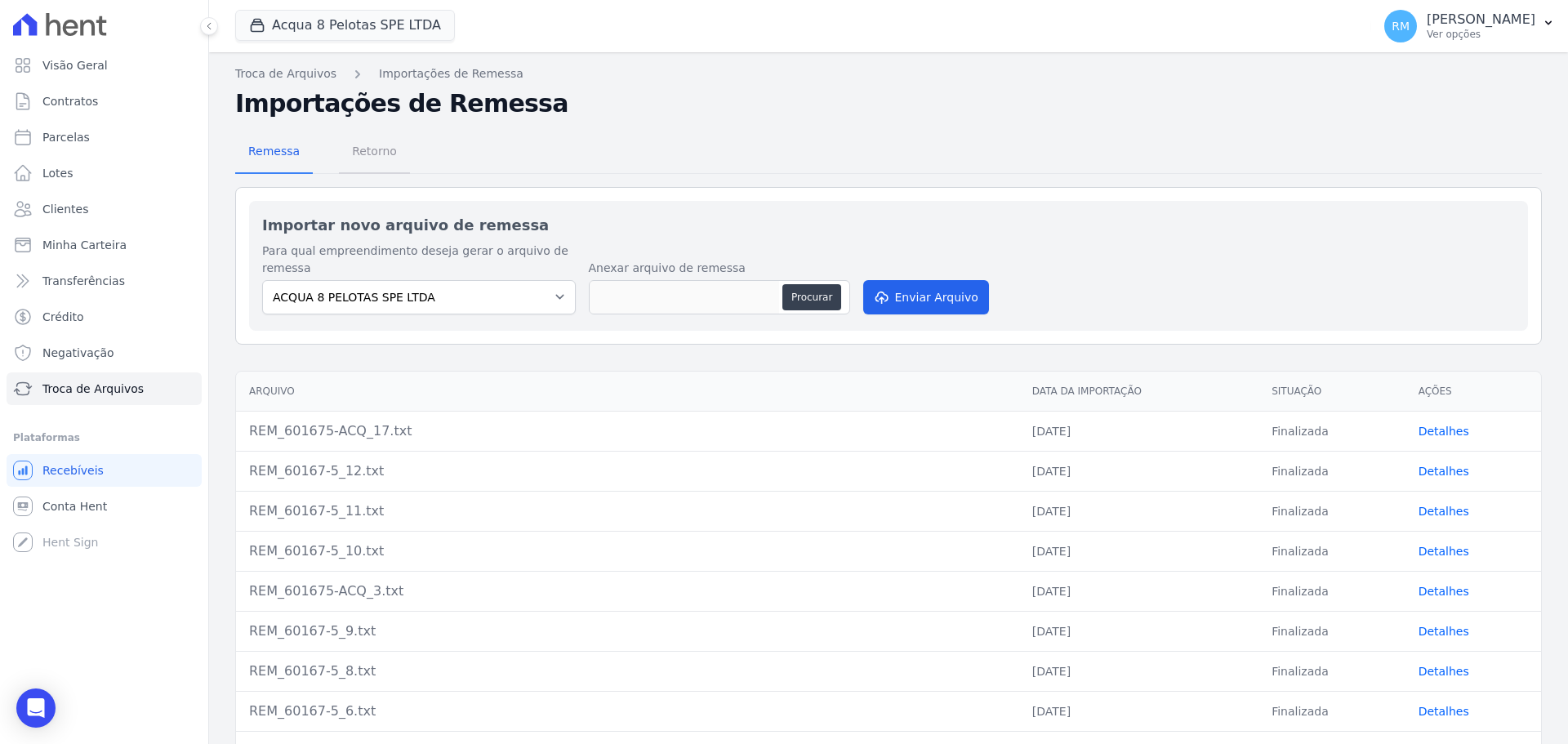
click at [371, 153] on span "Retorno" at bounding box center [374, 151] width 64 height 33
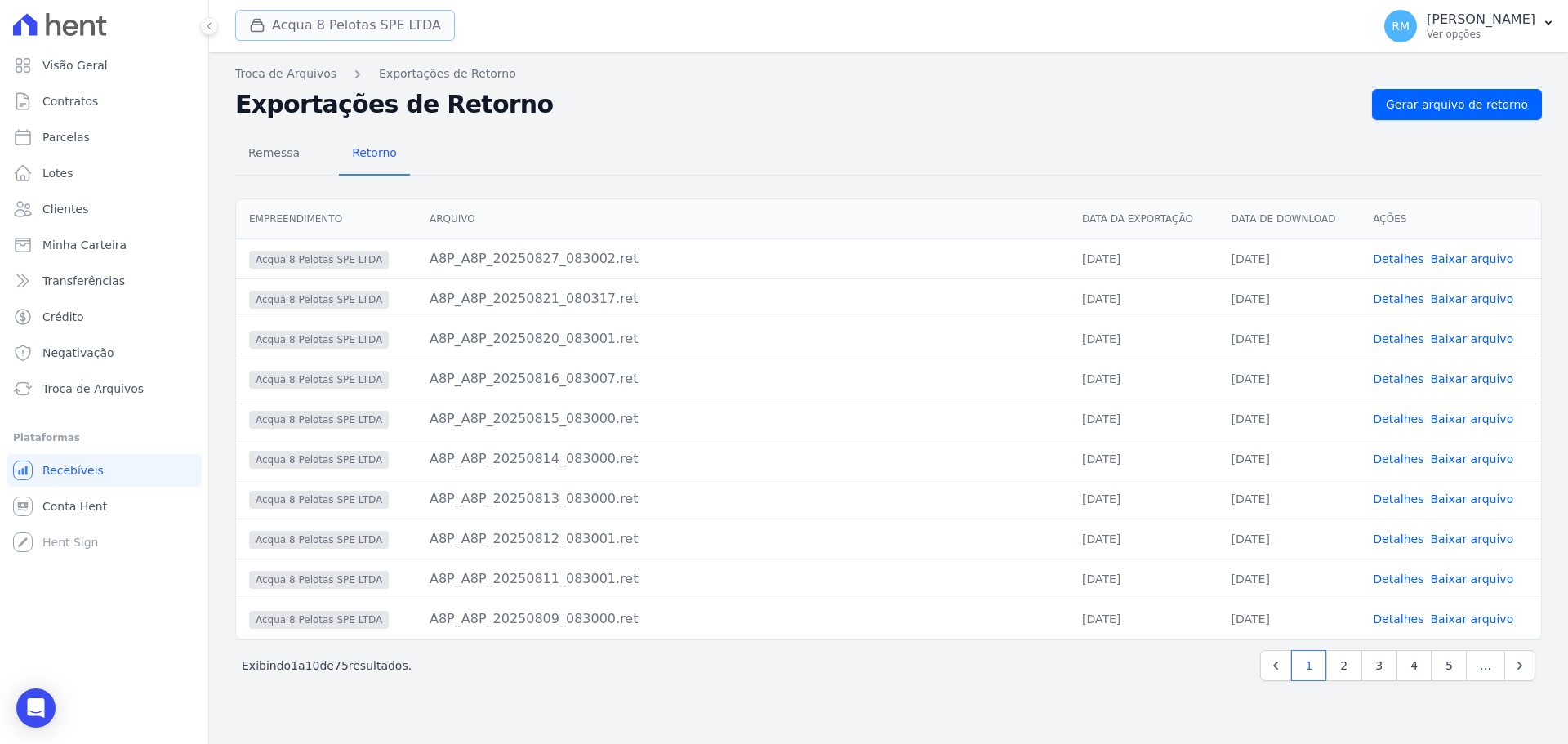
click at [257, 26] on icon "button" at bounding box center [257, 25] width 17 height 17
click at [311, 30] on button "Acqua 8 Pelotas SPE LTDA" at bounding box center [344, 25] width 220 height 31
click at [388, 26] on button "Acqua 8 Pelotas SPE LTDA" at bounding box center [344, 25] width 220 height 31
click at [1417, 112] on span "Gerar arquivo de retorno" at bounding box center [1457, 105] width 142 height 17
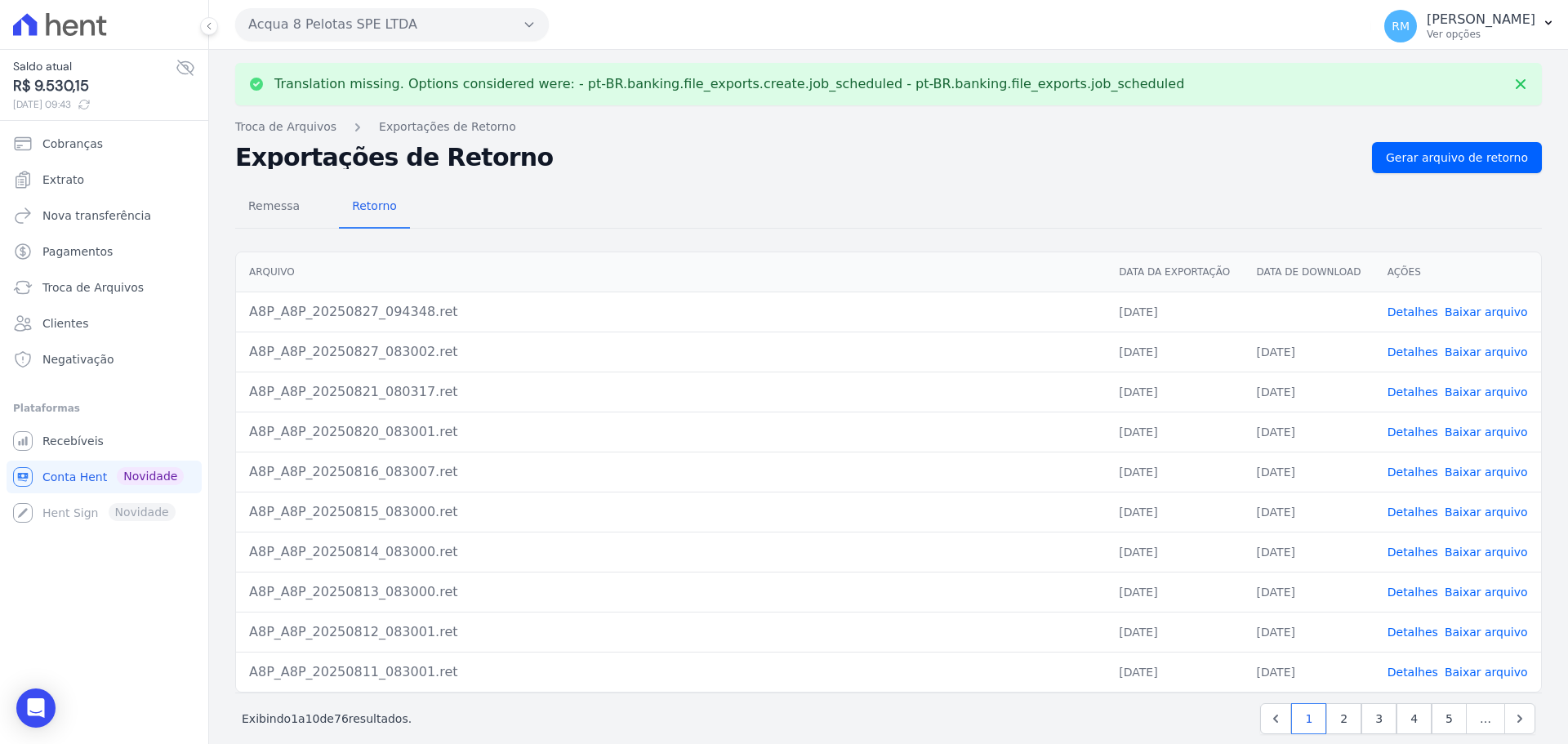
click at [1488, 314] on link "Baixar arquivo" at bounding box center [1486, 312] width 83 height 13
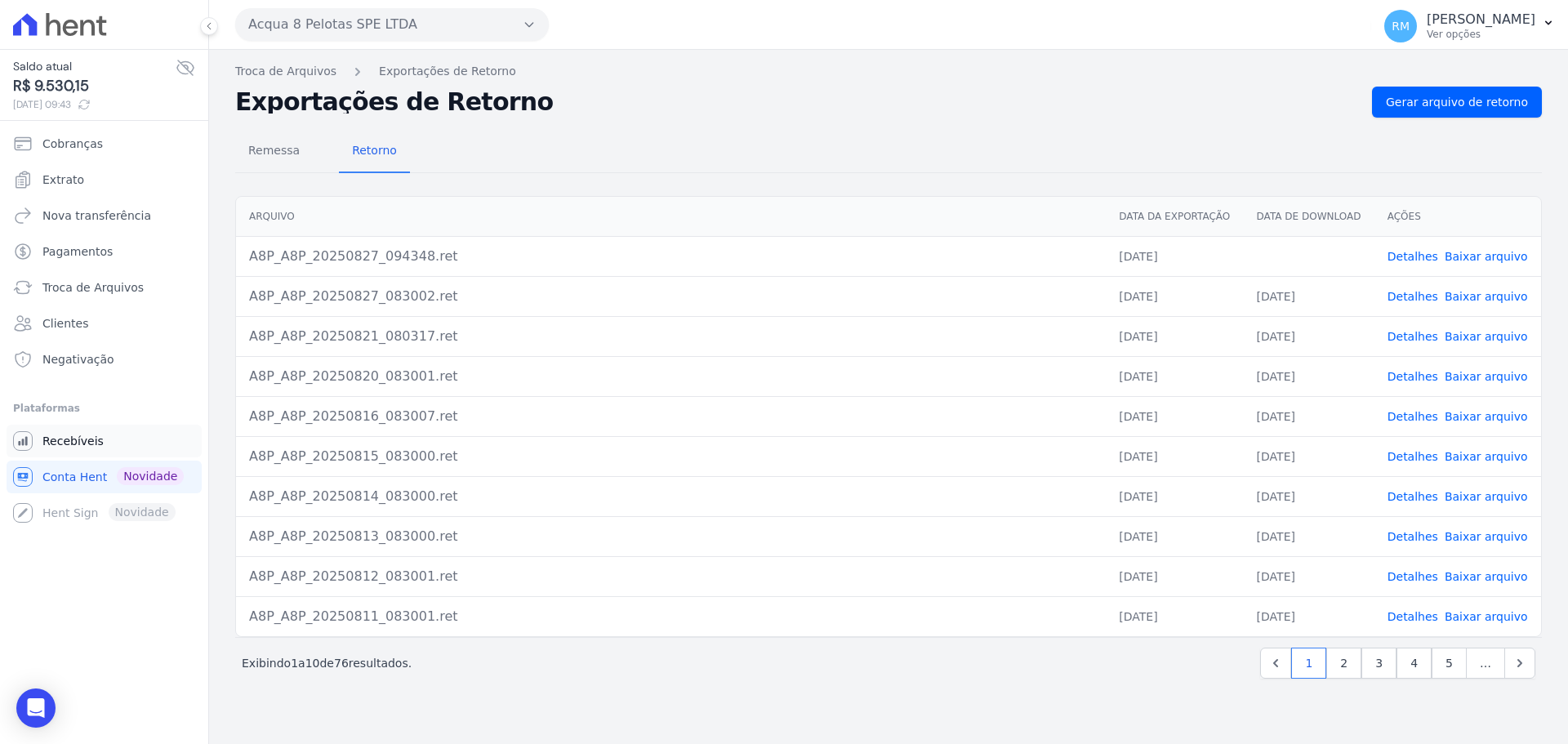
click at [70, 446] on span "Recebíveis" at bounding box center [73, 441] width 61 height 17
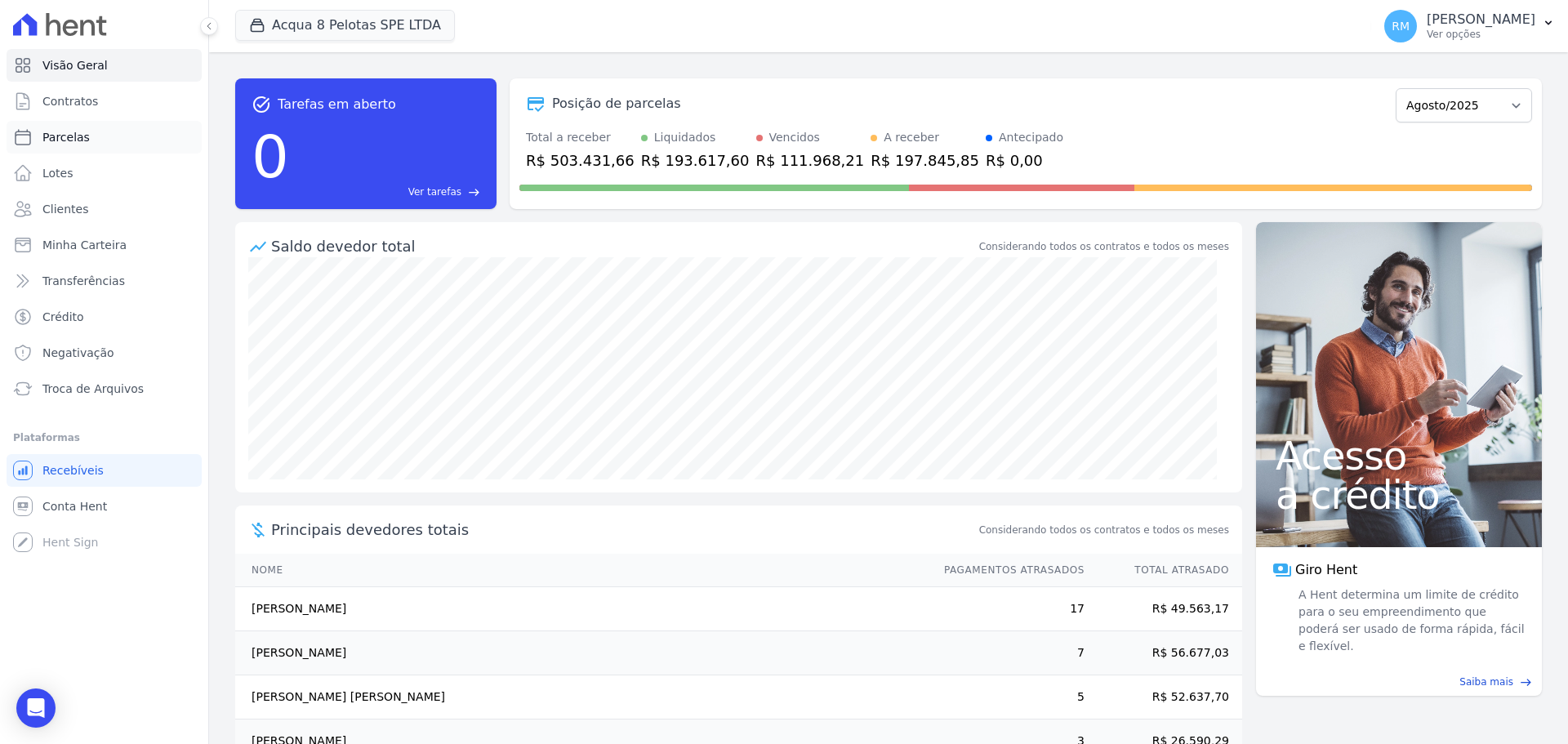
click at [60, 138] on span "Parcelas" at bounding box center [66, 137] width 47 height 17
select select
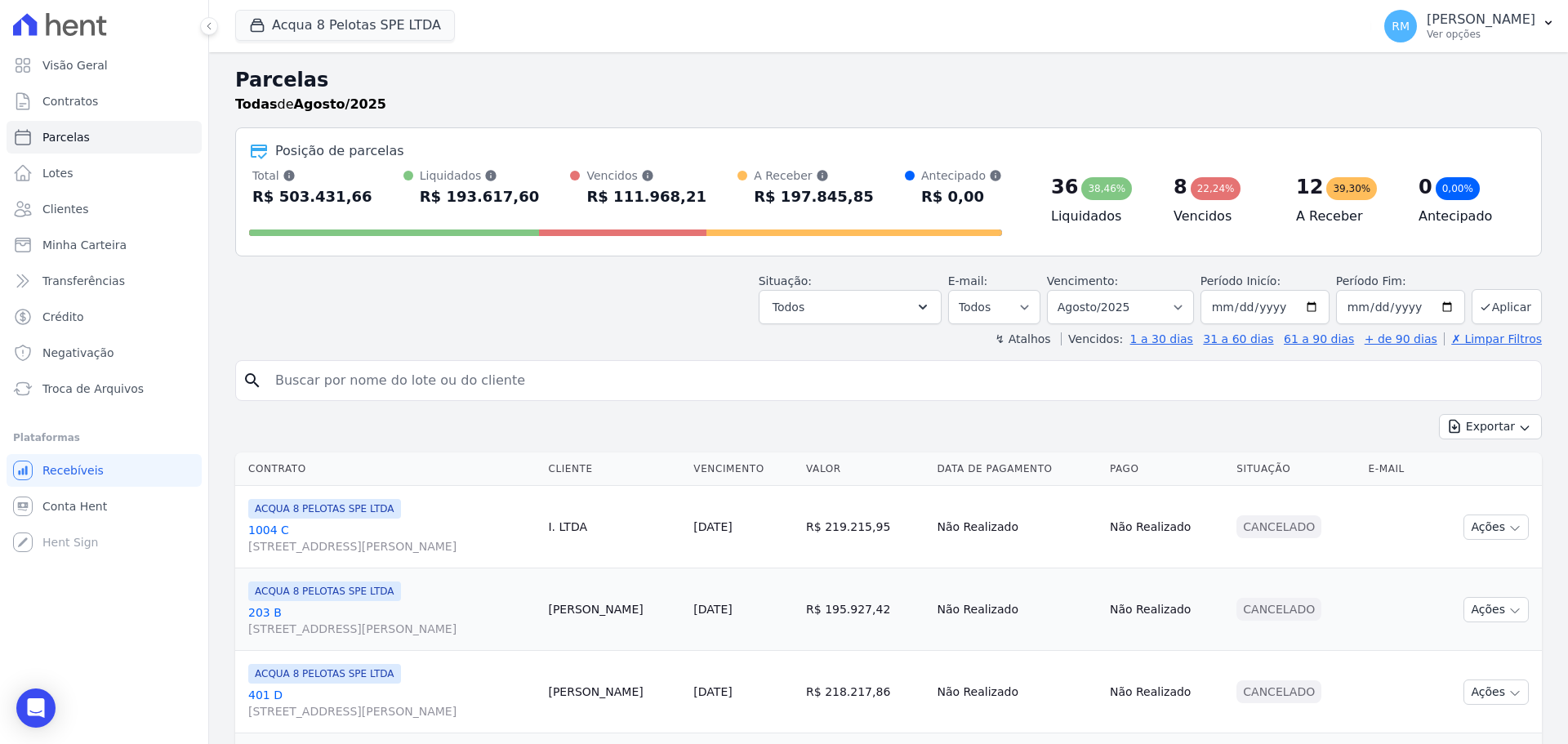
scroll to position [82, 0]
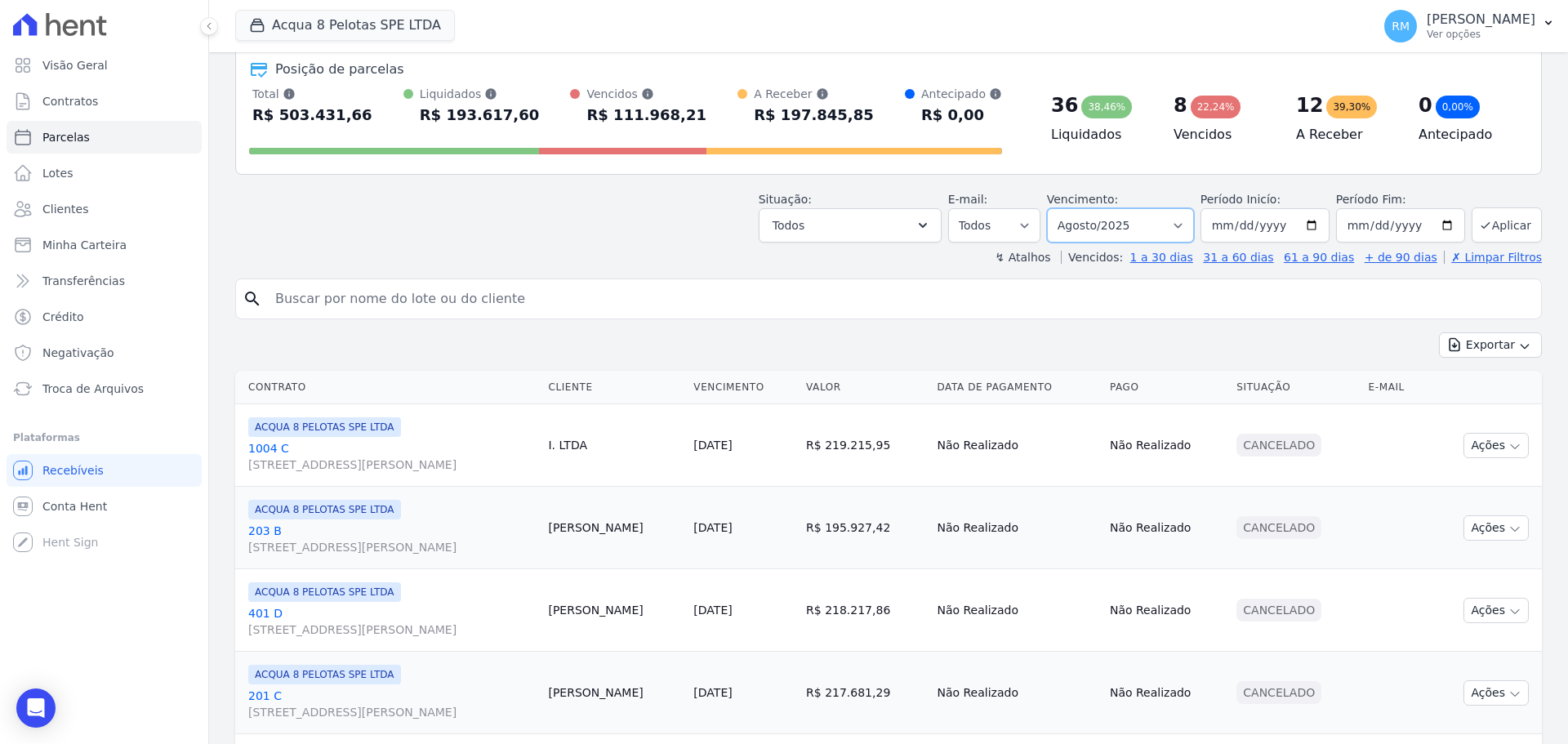
click at [1118, 235] on select "Filtrar por período ──────── Todos os meses Maio/2015 Junho/2015 Julho/2015 Ago…" at bounding box center [1119, 225] width 147 height 35
select select "09/2025"
click at [1057, 208] on select "Filtrar por período ──────── Todos os meses Maio/2015 Junho/2015 Julho/2015 Ago…" at bounding box center [1119, 225] width 147 height 35
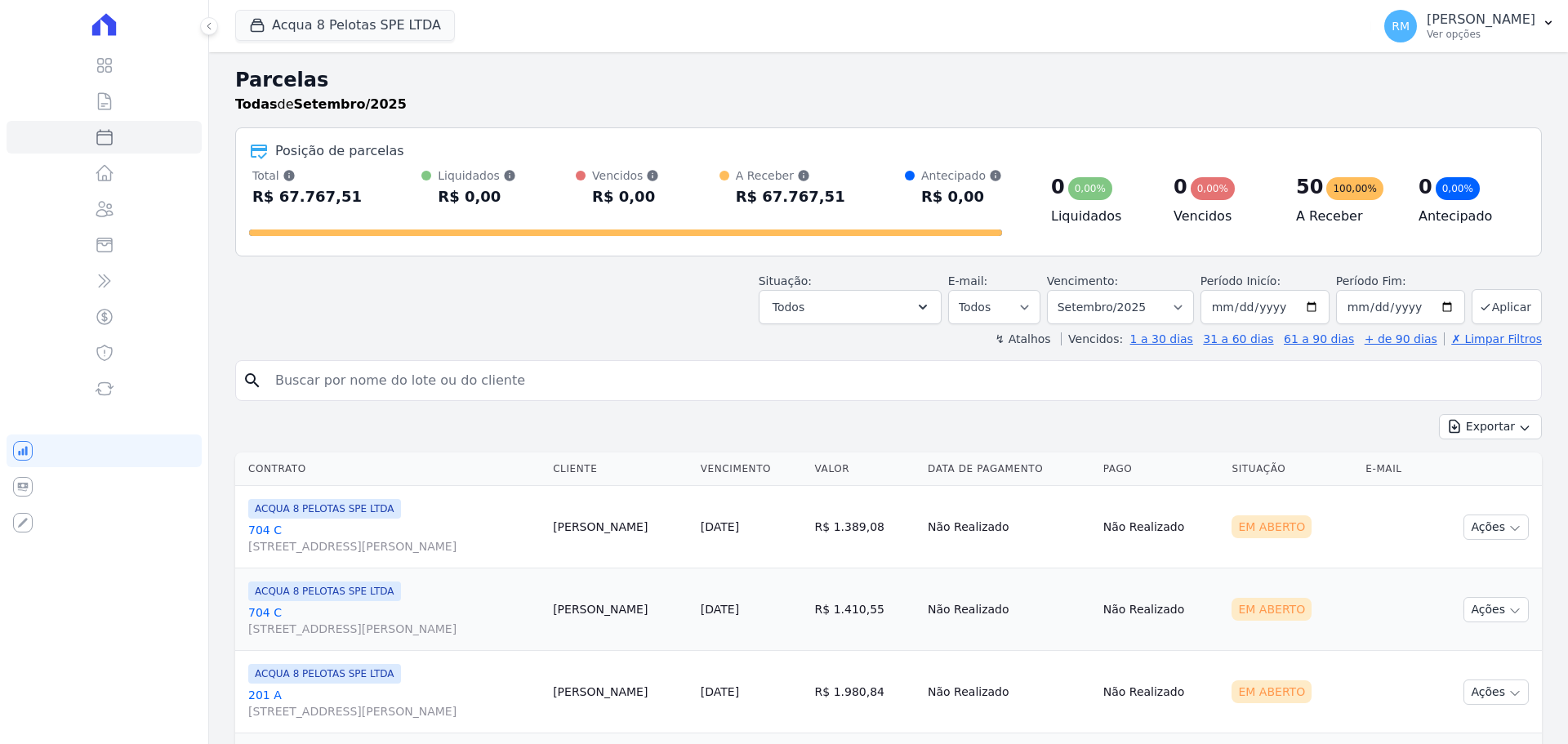
select select
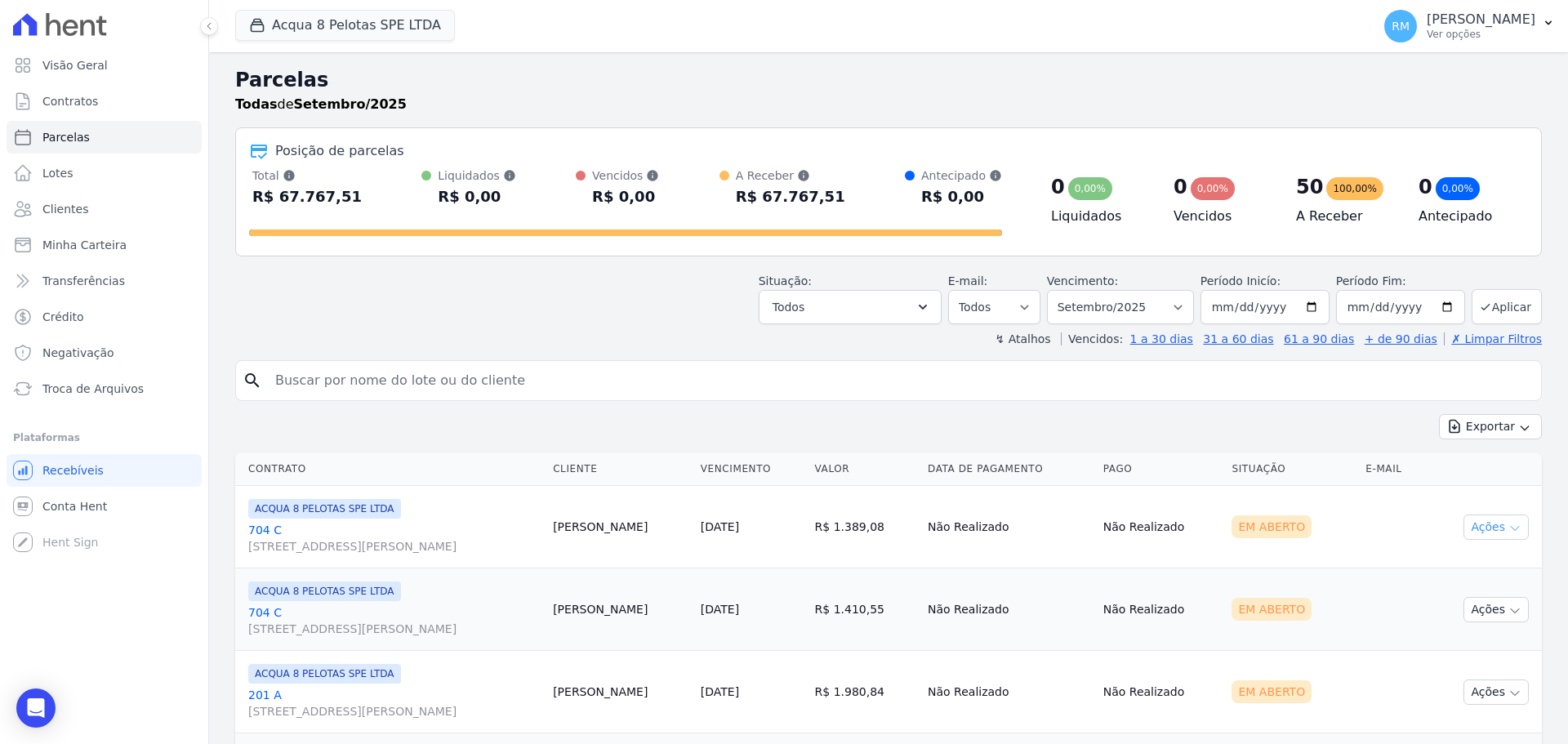
click at [1512, 534] on button "Ações" at bounding box center [1496, 528] width 65 height 26
click at [1479, 554] on link "Ver boleto" at bounding box center [1489, 564] width 157 height 31
click at [51, 700] on div "Open Intercom Messenger" at bounding box center [36, 708] width 43 height 43
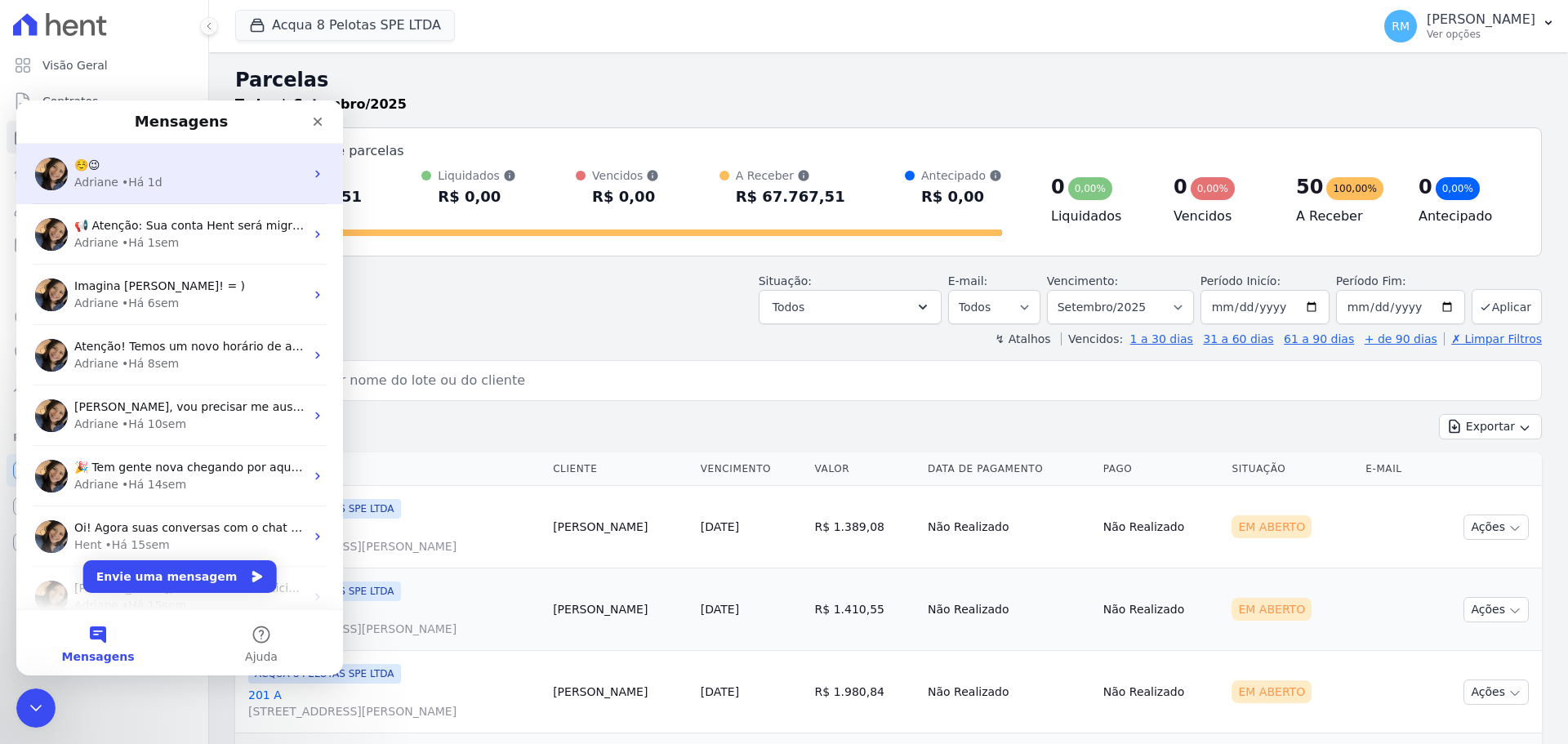
click at [188, 178] on div "Adriane • Há 1d" at bounding box center [188, 182] width 230 height 17
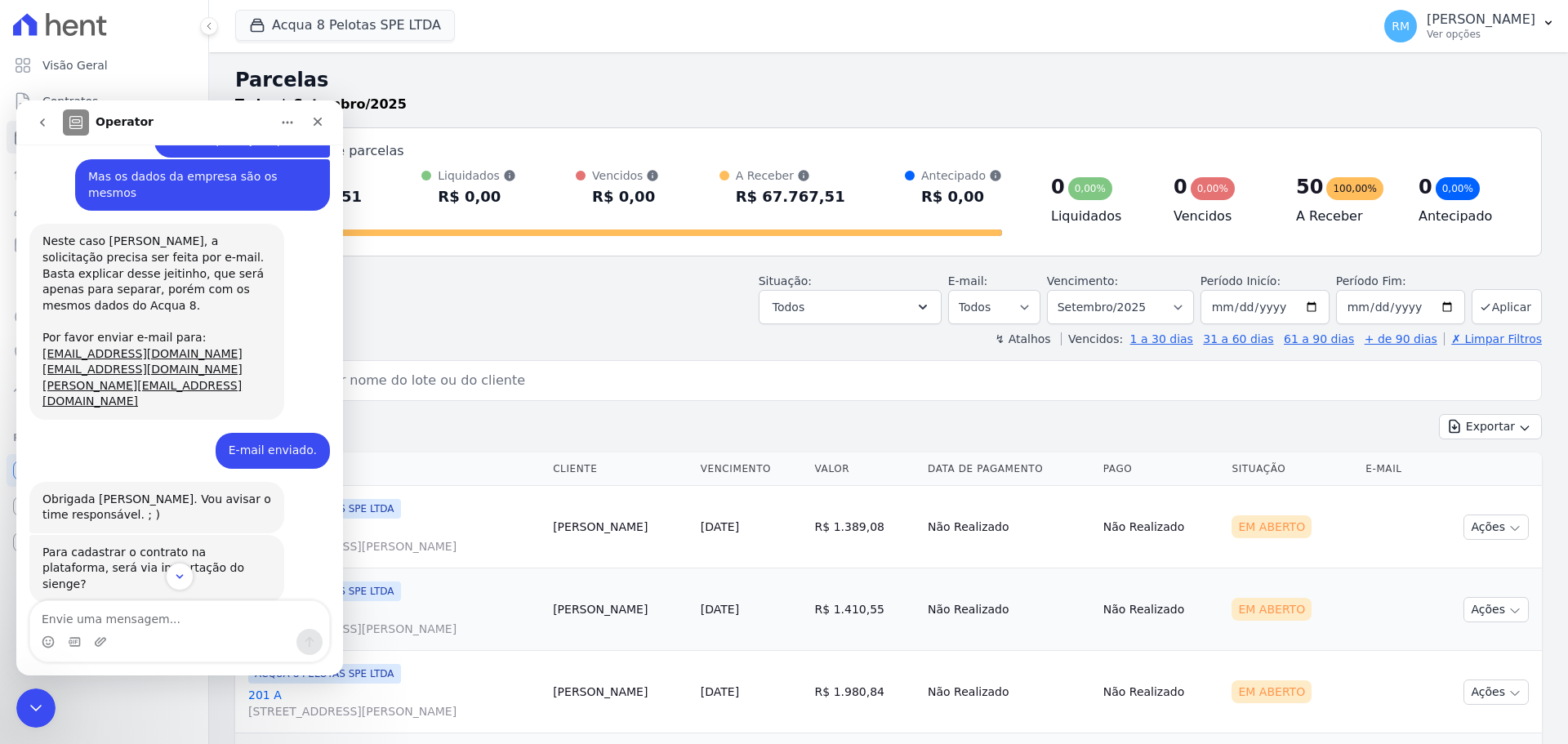
scroll to position [2651, 0]
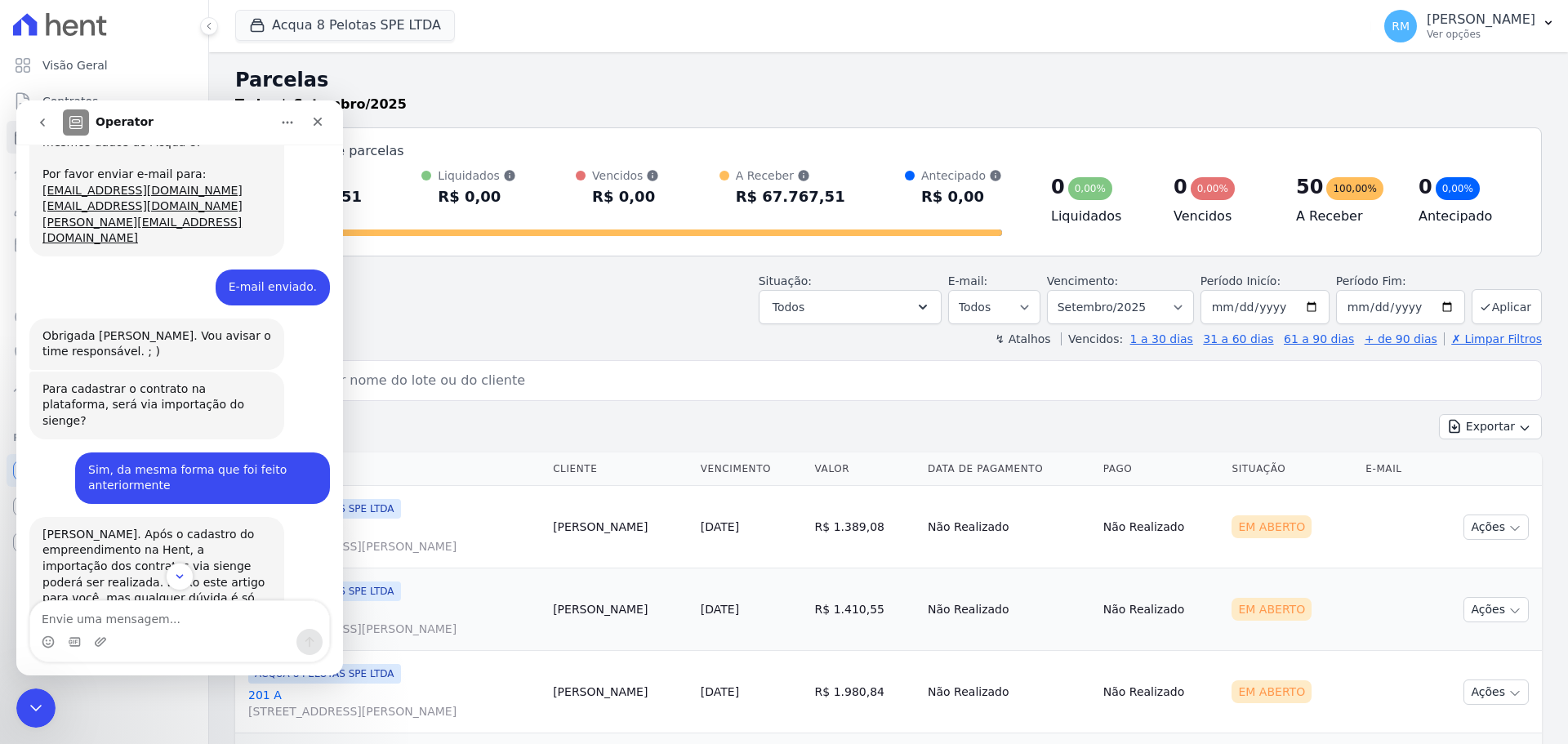
click at [161, 636] on div "Importação de Contrato via API Sienge" at bounding box center [156, 653] width 194 height 35
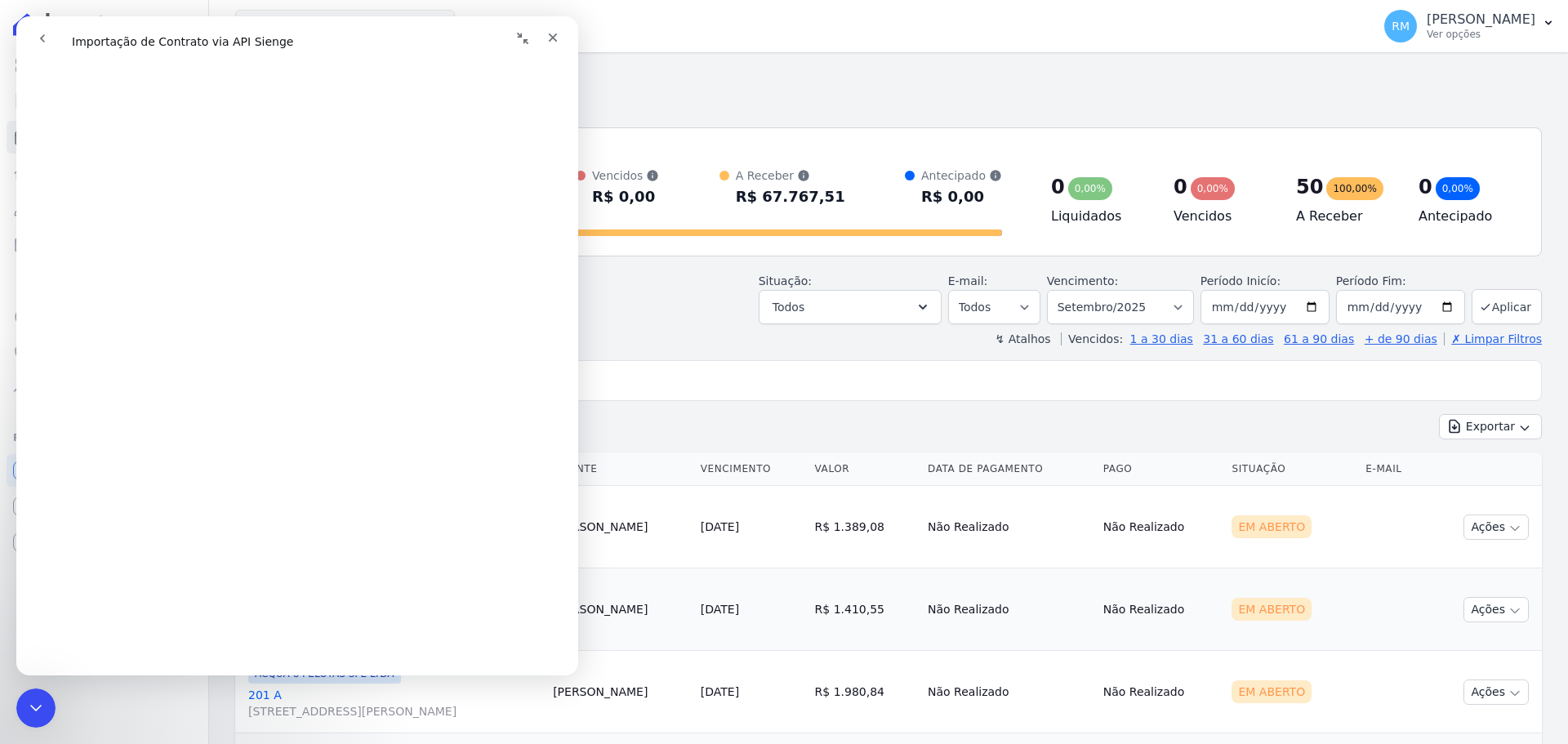
scroll to position [327, 0]
drag, startPoint x: 517, startPoint y: 31, endPoint x: 534, endPoint y: 52, distance: 27.0
click at [518, 31] on button "Recolher janela" at bounding box center [522, 37] width 31 height 31
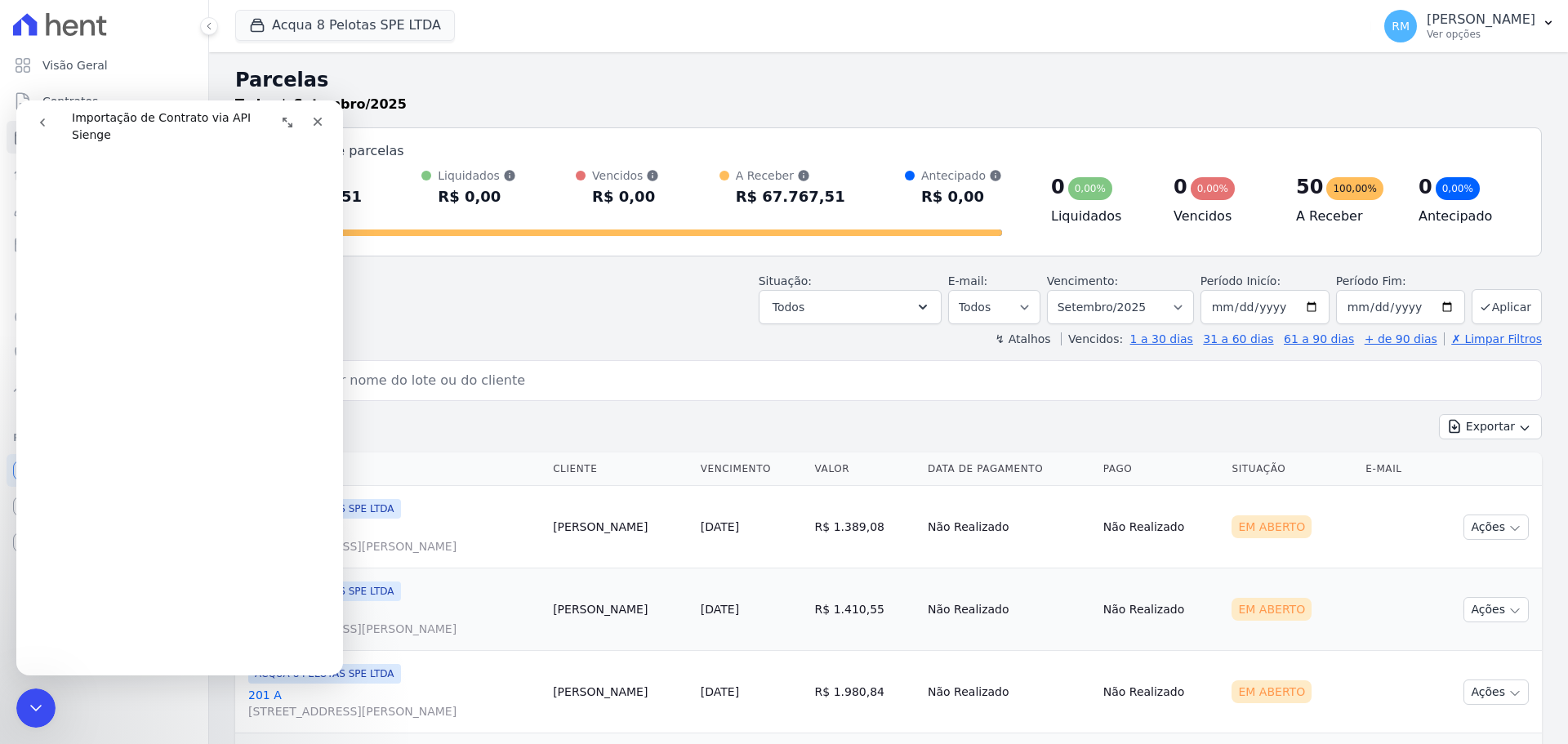
scroll to position [350, 0]
click at [281, 118] on button "Expandir janela" at bounding box center [287, 121] width 31 height 31
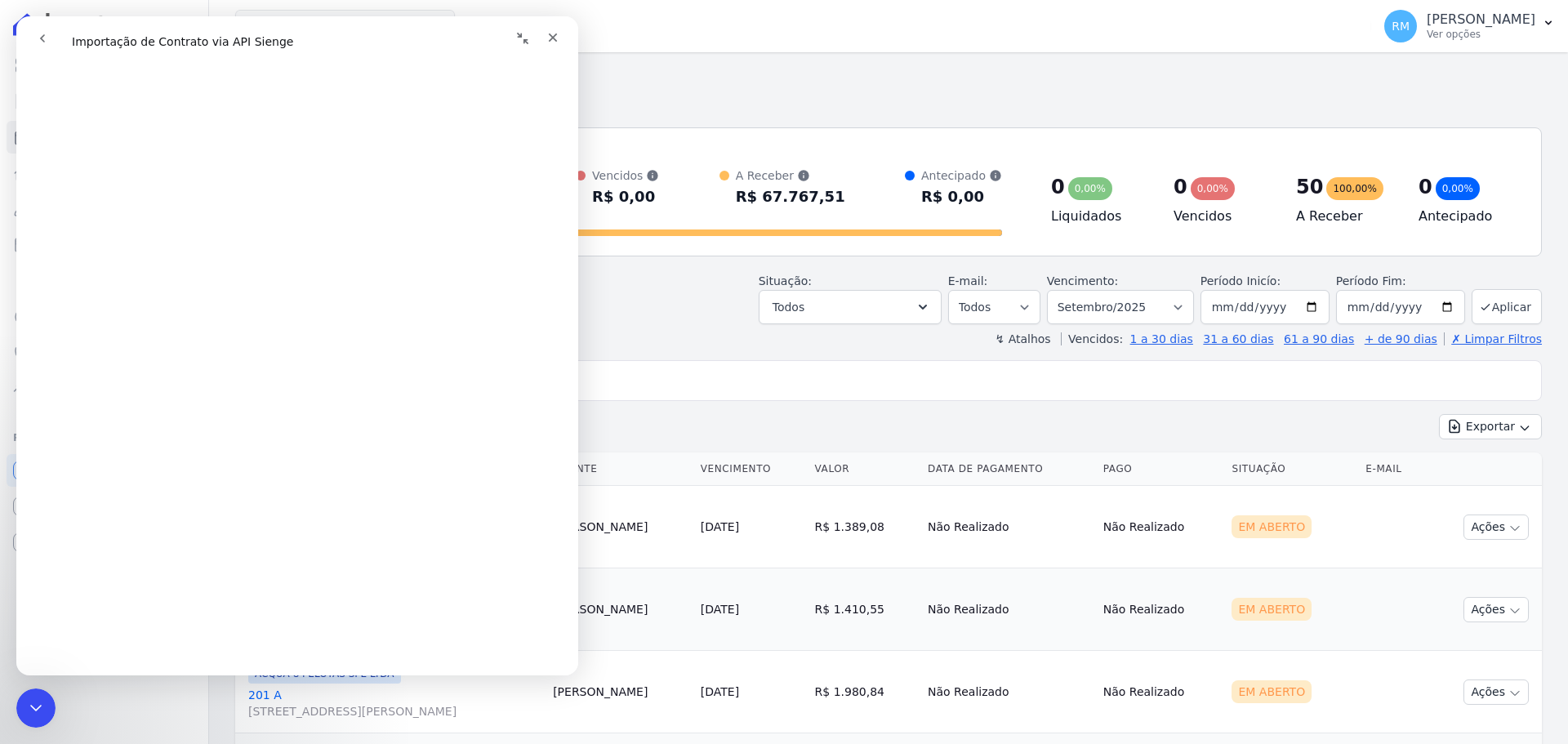
scroll to position [0, 0]
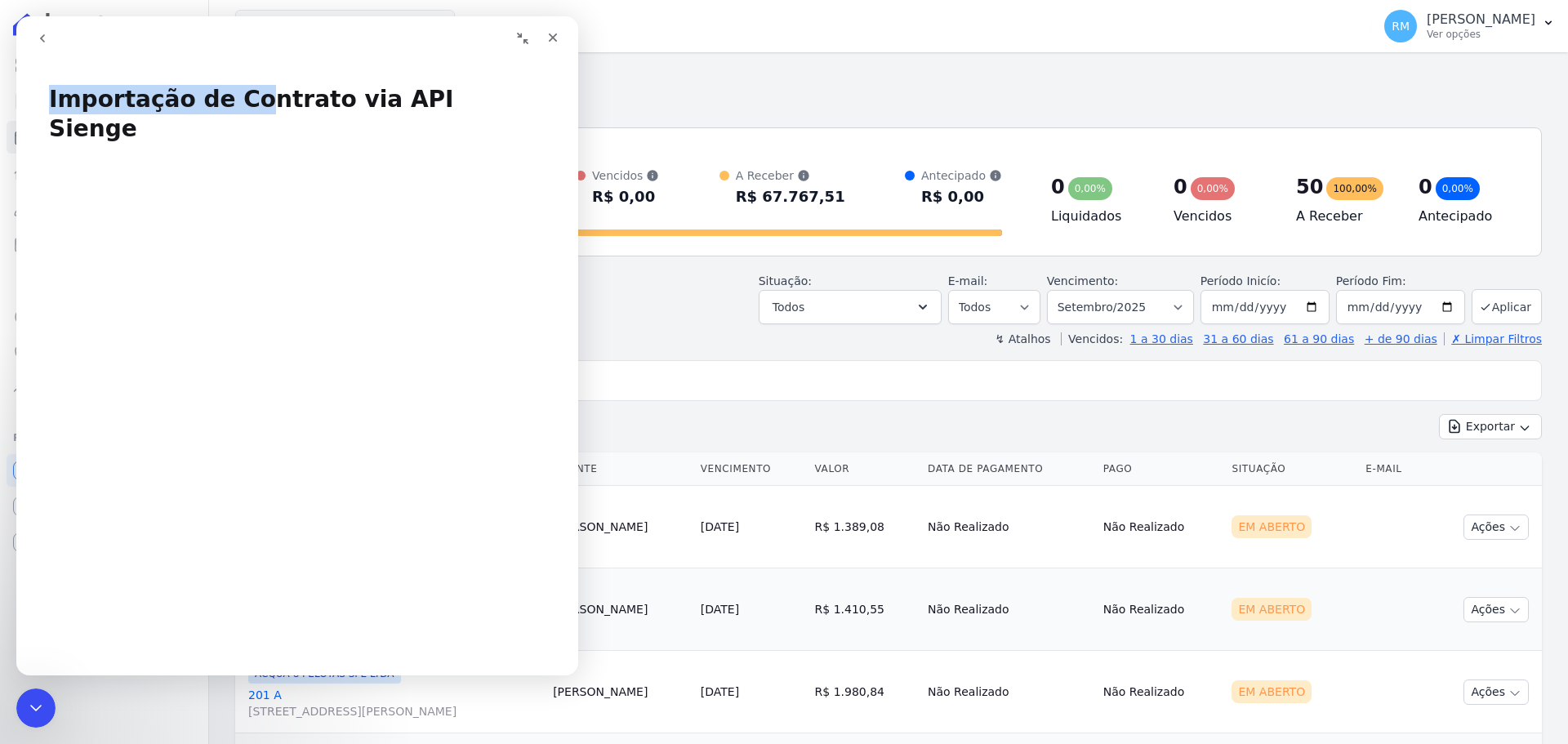
drag, startPoint x: 403, startPoint y: 57, endPoint x: 232, endPoint y: 87, distance: 173.6
click at [234, 88] on div "Importação de Contrato via API Sienge Importação de Contrato via API Sienge Iss…" at bounding box center [298, 346] width 562 height 659
drag, startPoint x: 341, startPoint y: 59, endPoint x: 334, endPoint y: 93, distance: 34.7
click at [341, 60] on div "Importação de Contrato via API Sienge Importação de Contrato via API Sienge Iss…" at bounding box center [298, 346] width 562 height 659
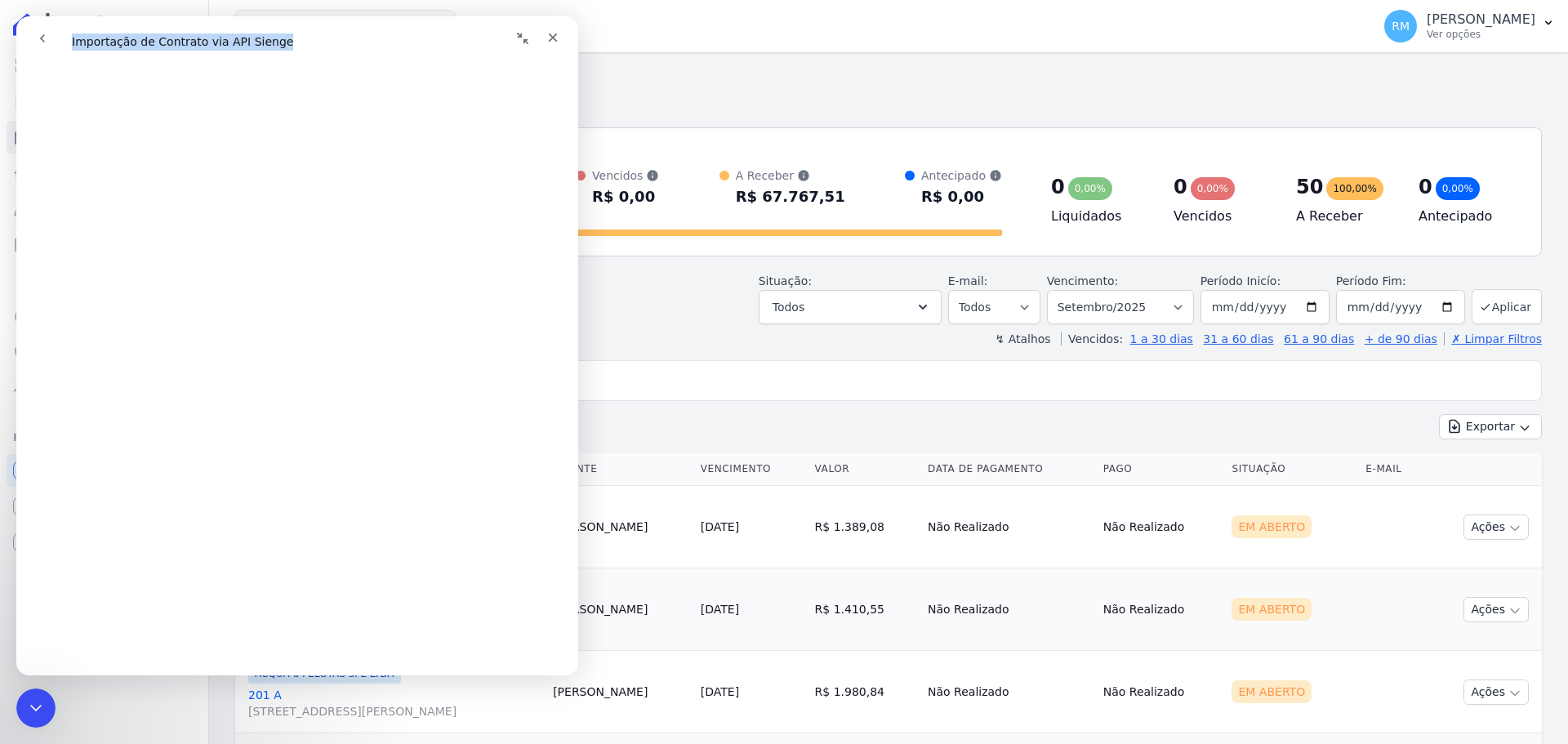
click at [529, 33] on icon "Recolher janela" at bounding box center [522, 37] width 13 height 13
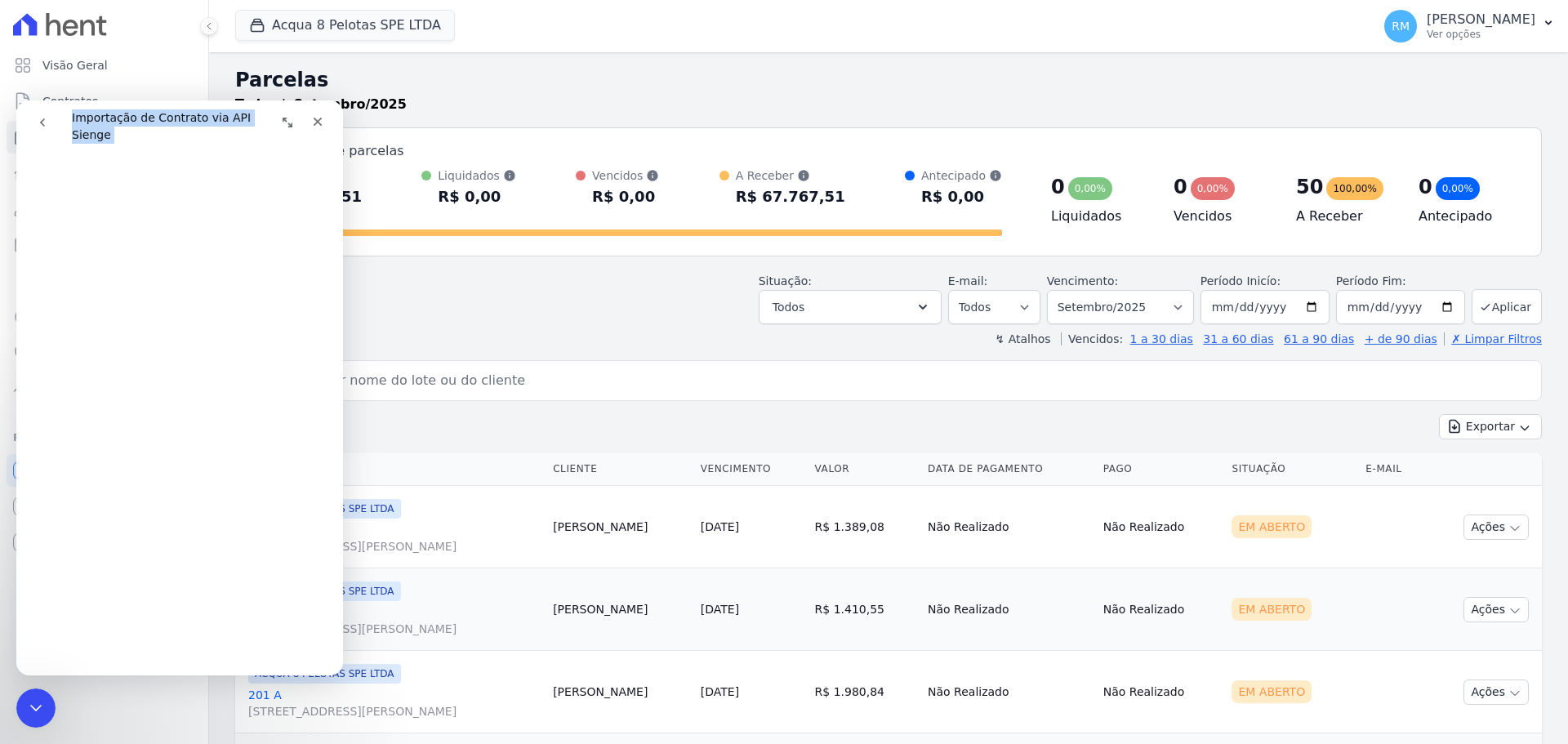
scroll to position [105, 0]
click at [283, 113] on button "Expandir janela" at bounding box center [287, 121] width 31 height 31
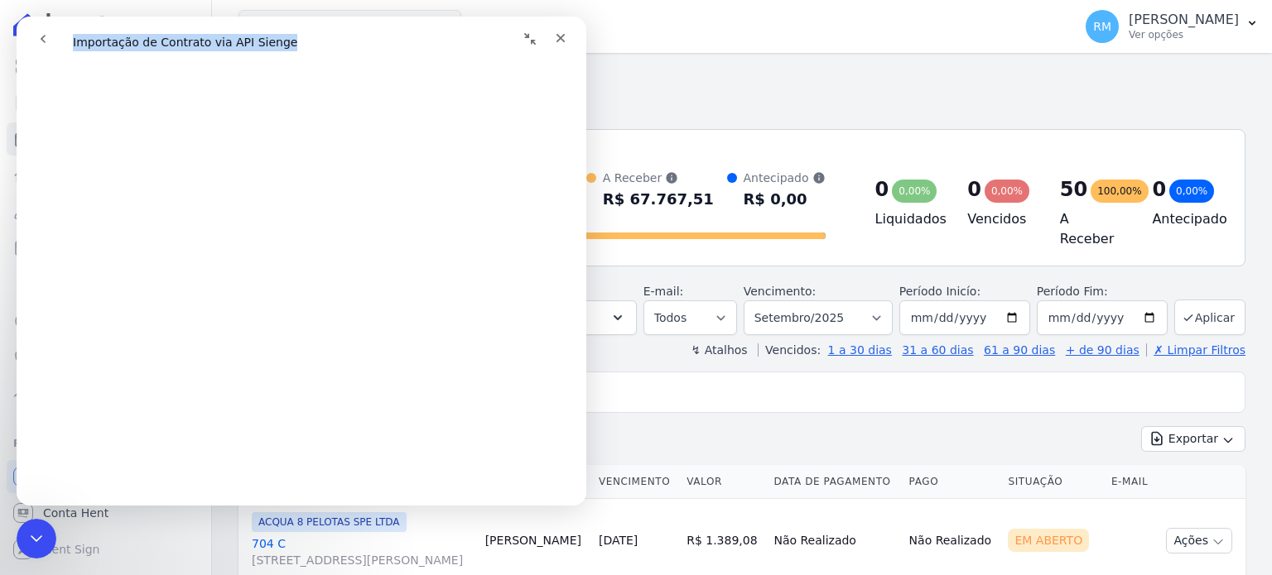
scroll to position [248, 0]
